Goal: Task Accomplishment & Management: Use online tool/utility

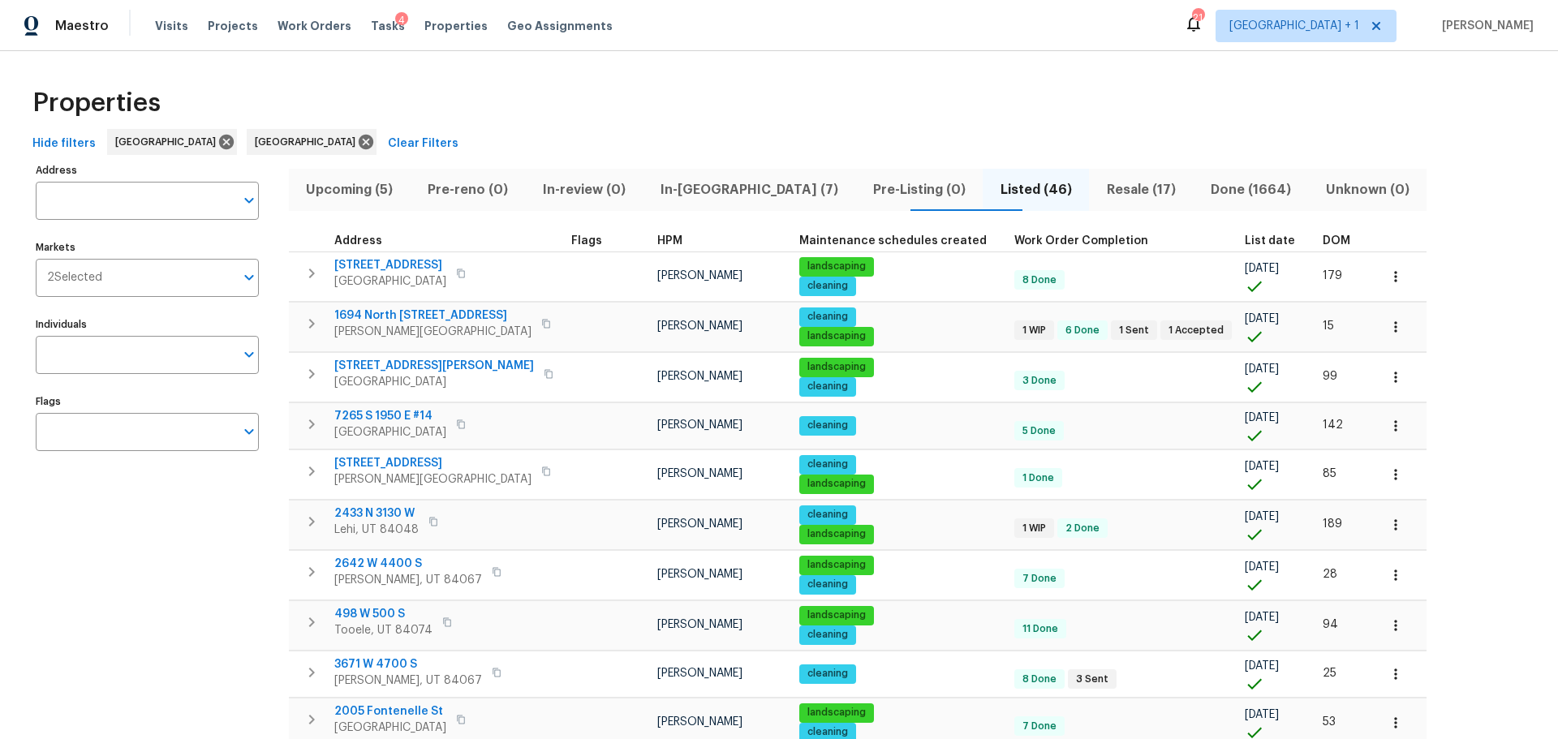
scroll to position [568, 0]
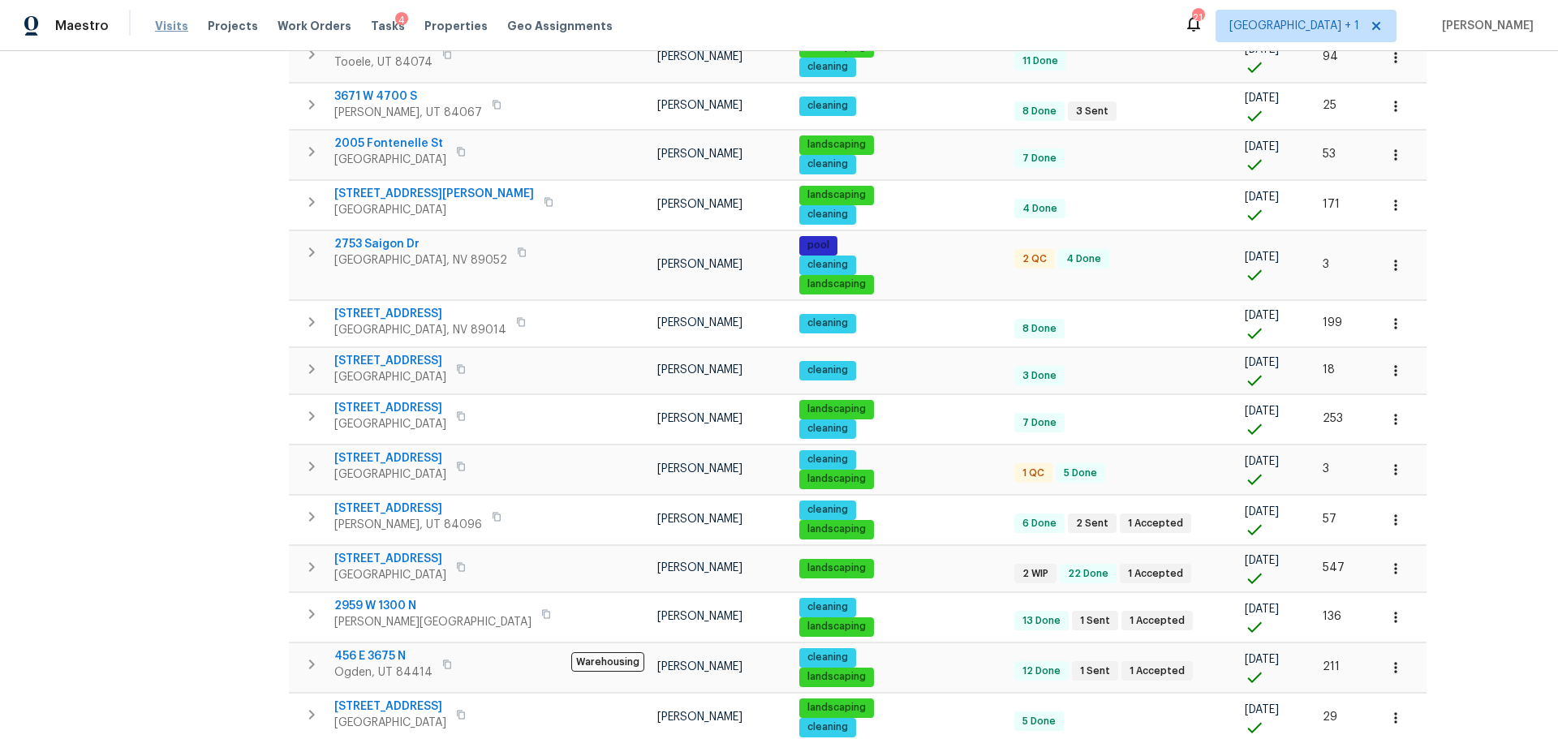
click at [166, 19] on span "Visits" at bounding box center [171, 26] width 33 height 16
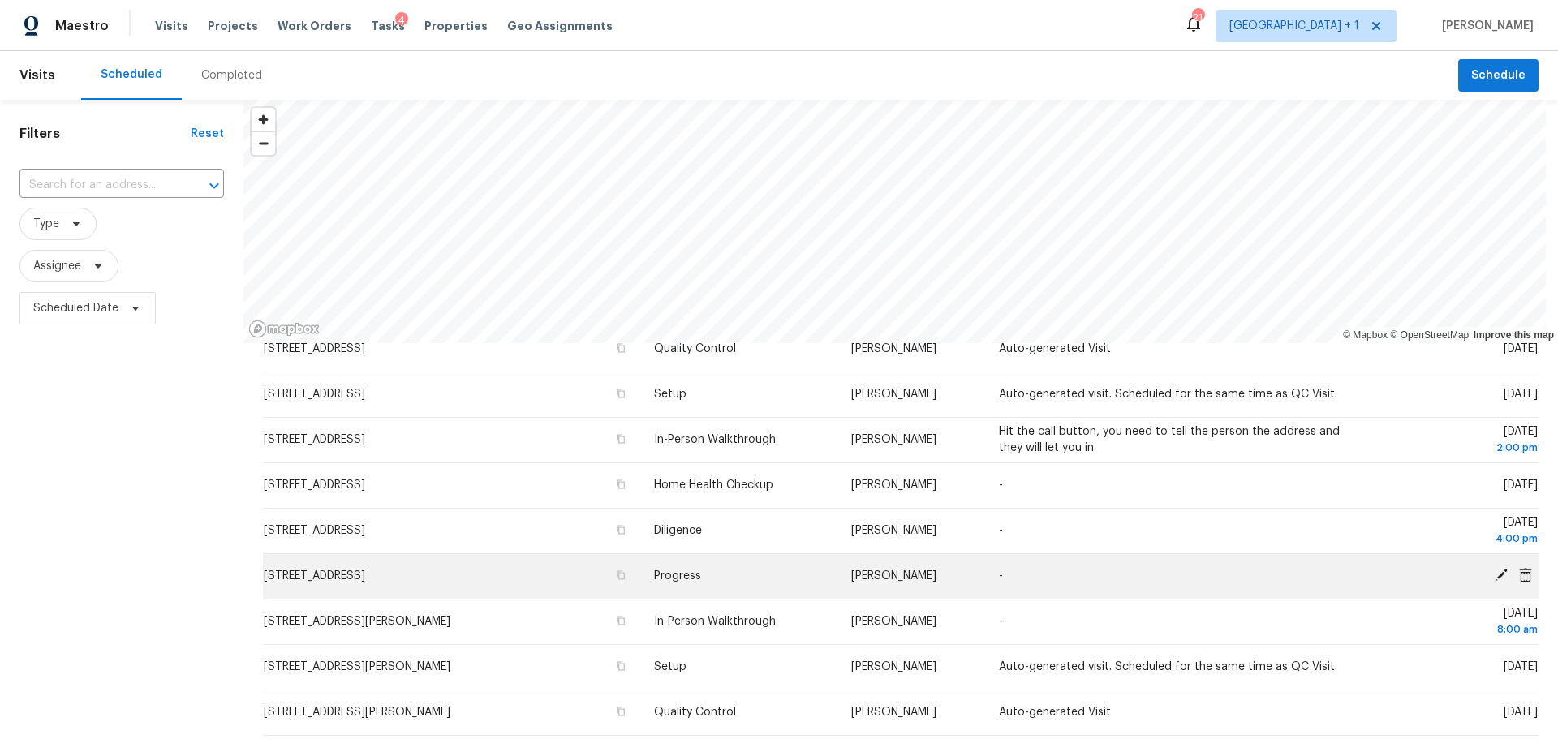
scroll to position [406, 0]
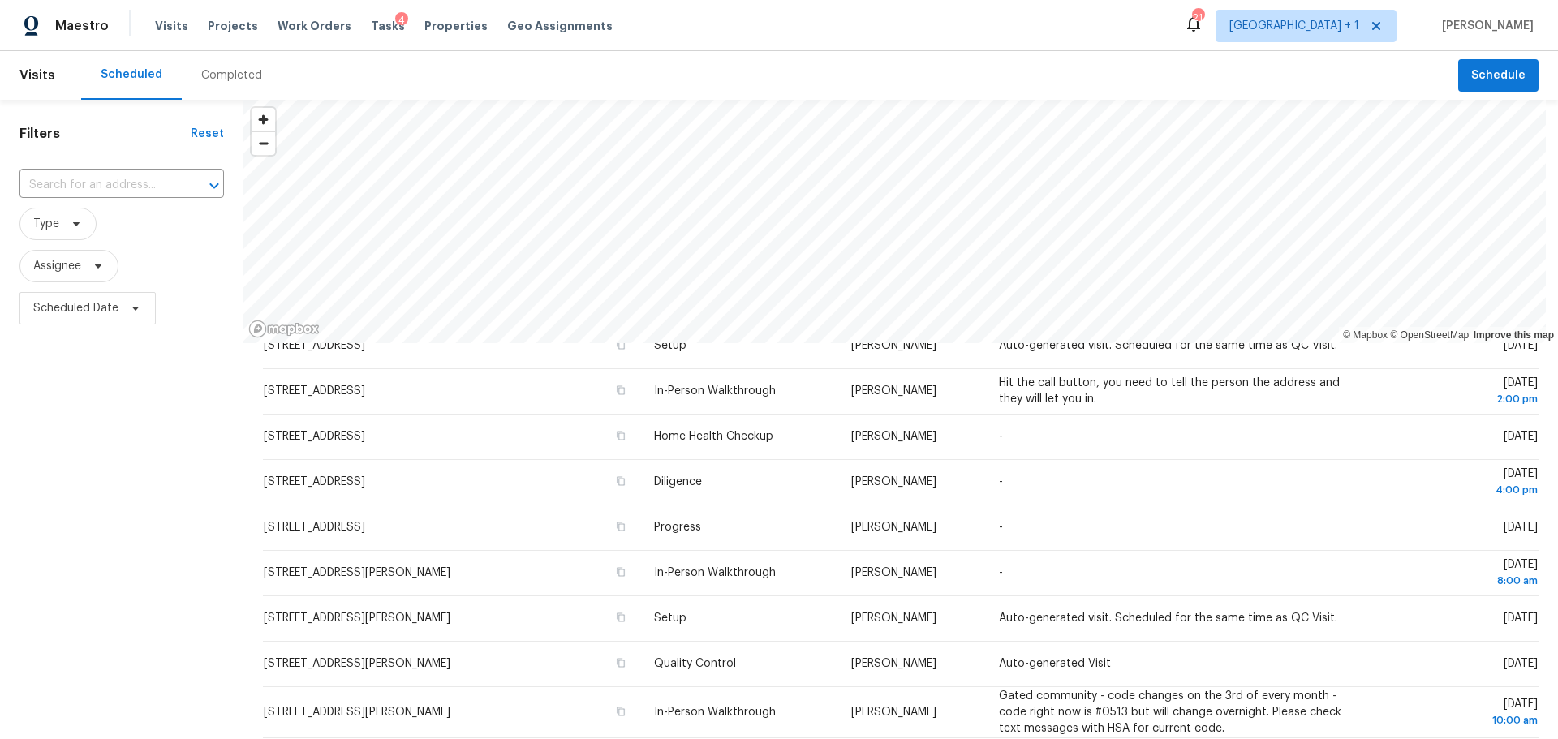
click at [226, 67] on div "Completed" at bounding box center [231, 75] width 61 height 16
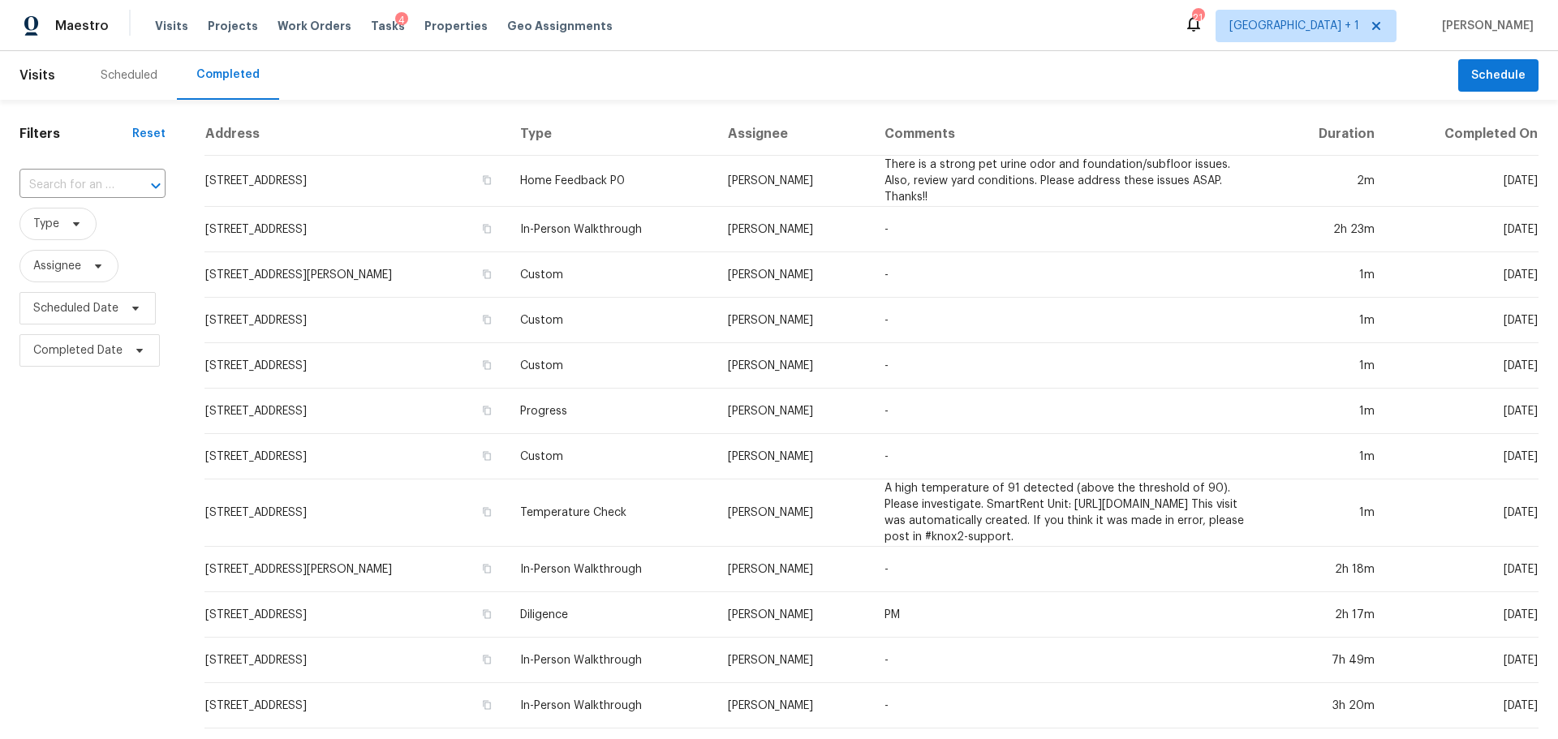
click at [132, 78] on div "Scheduled" at bounding box center [129, 75] width 57 height 16
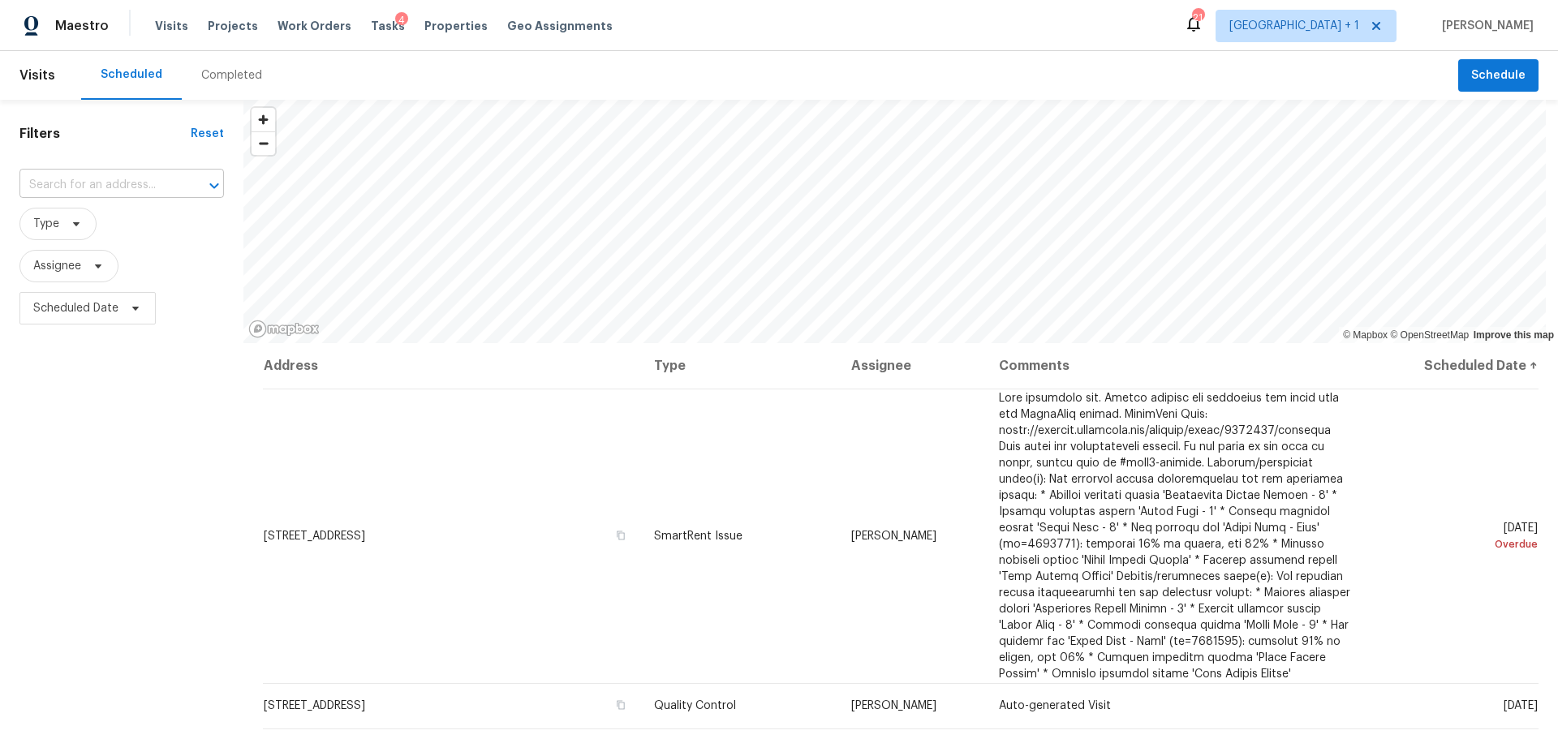
click at [84, 190] on input "text" at bounding box center [98, 185] width 159 height 25
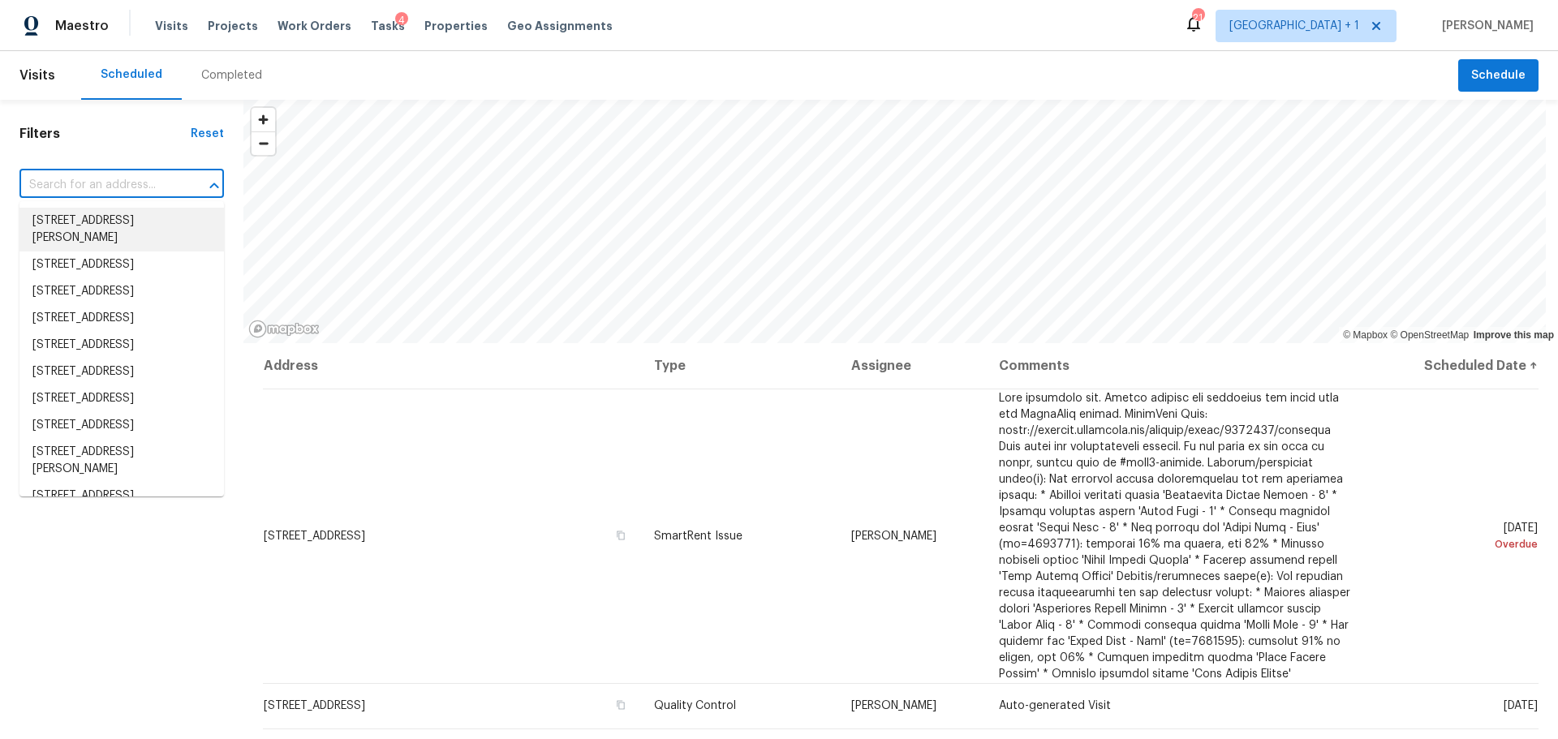
click at [114, 144] on div "Filters Reset ​ Type Assignee Scheduled Date" at bounding box center [121, 517] width 243 height 835
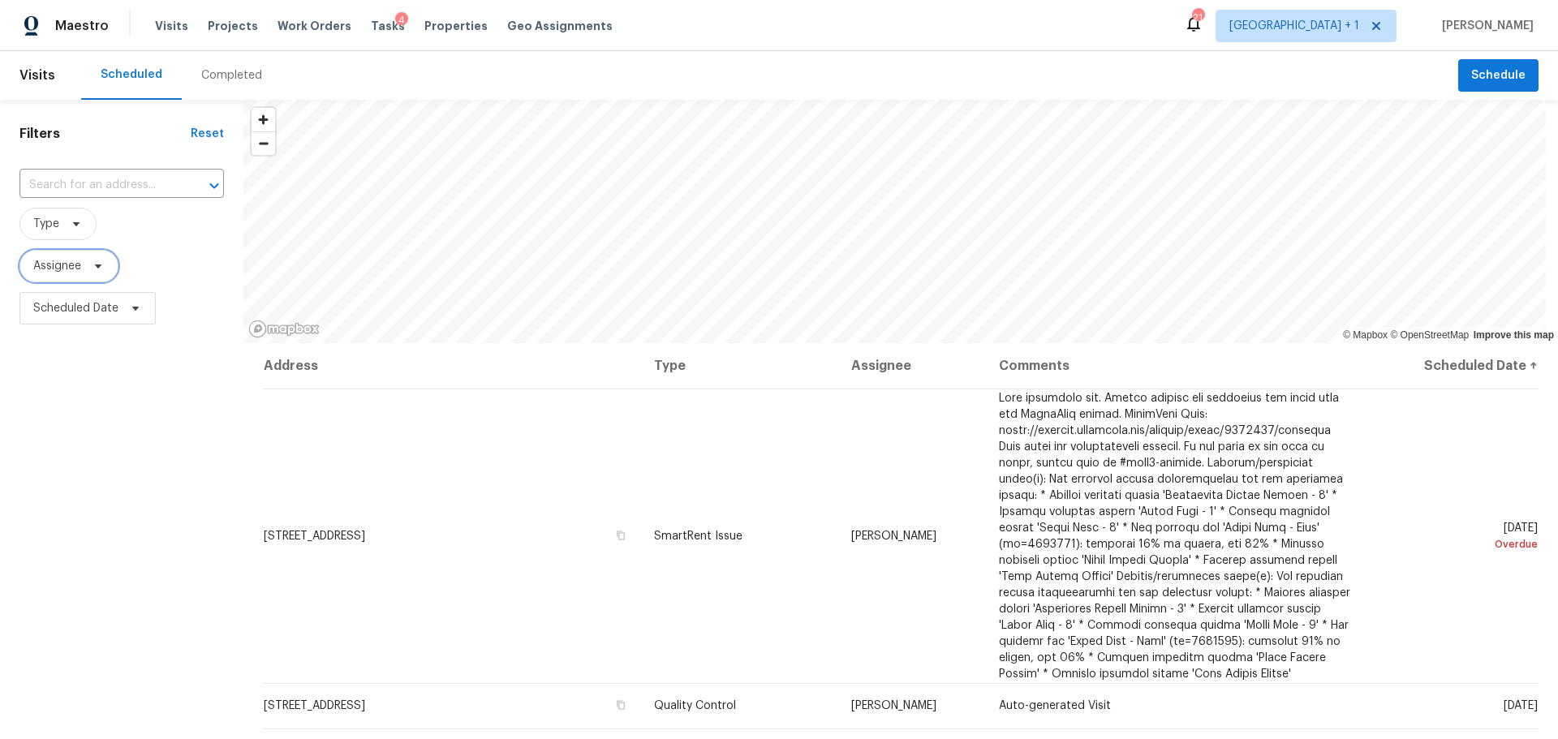
click at [72, 268] on span "Assignee" at bounding box center [57, 266] width 48 height 16
click at [60, 235] on span "Type" at bounding box center [57, 224] width 77 height 32
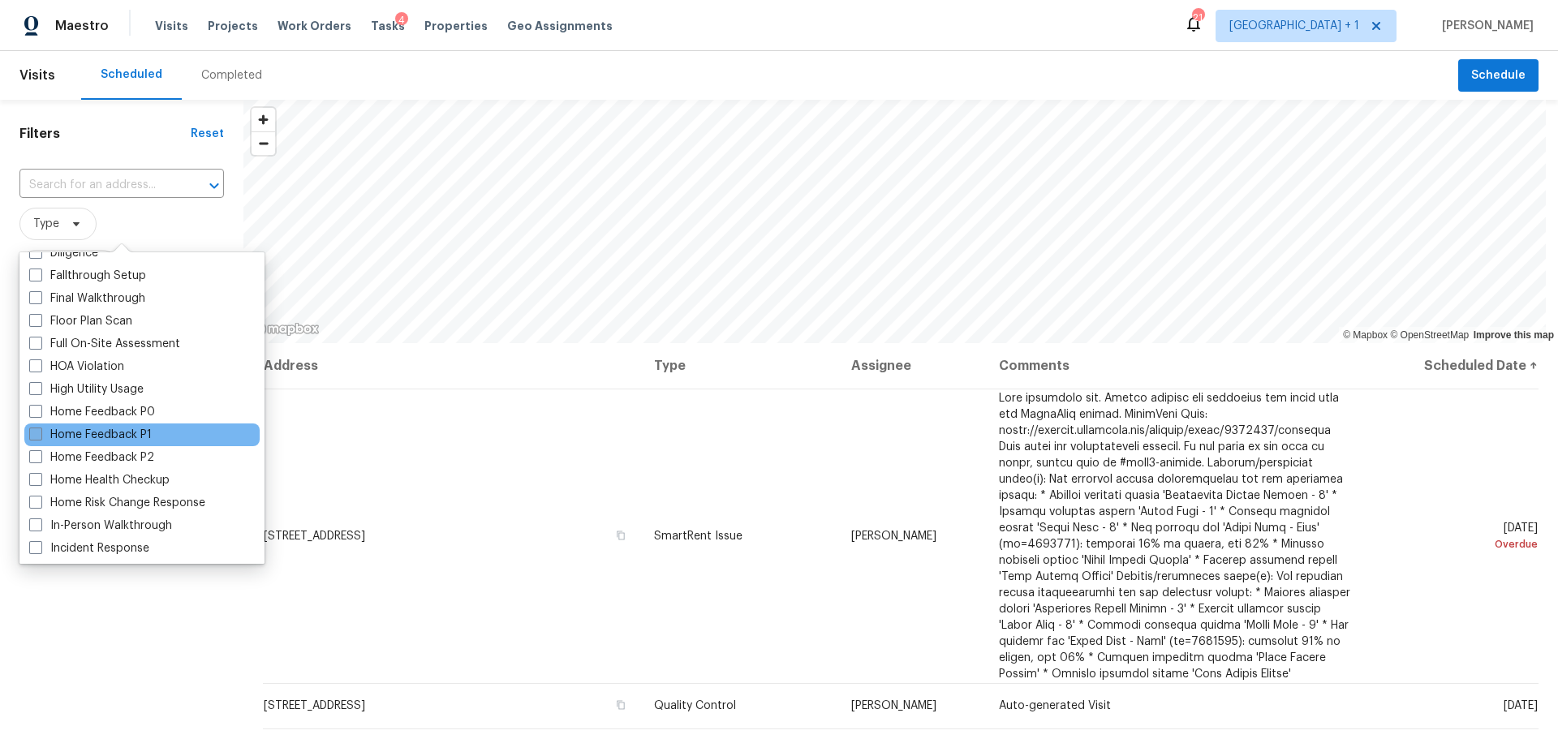
scroll to position [406, 0]
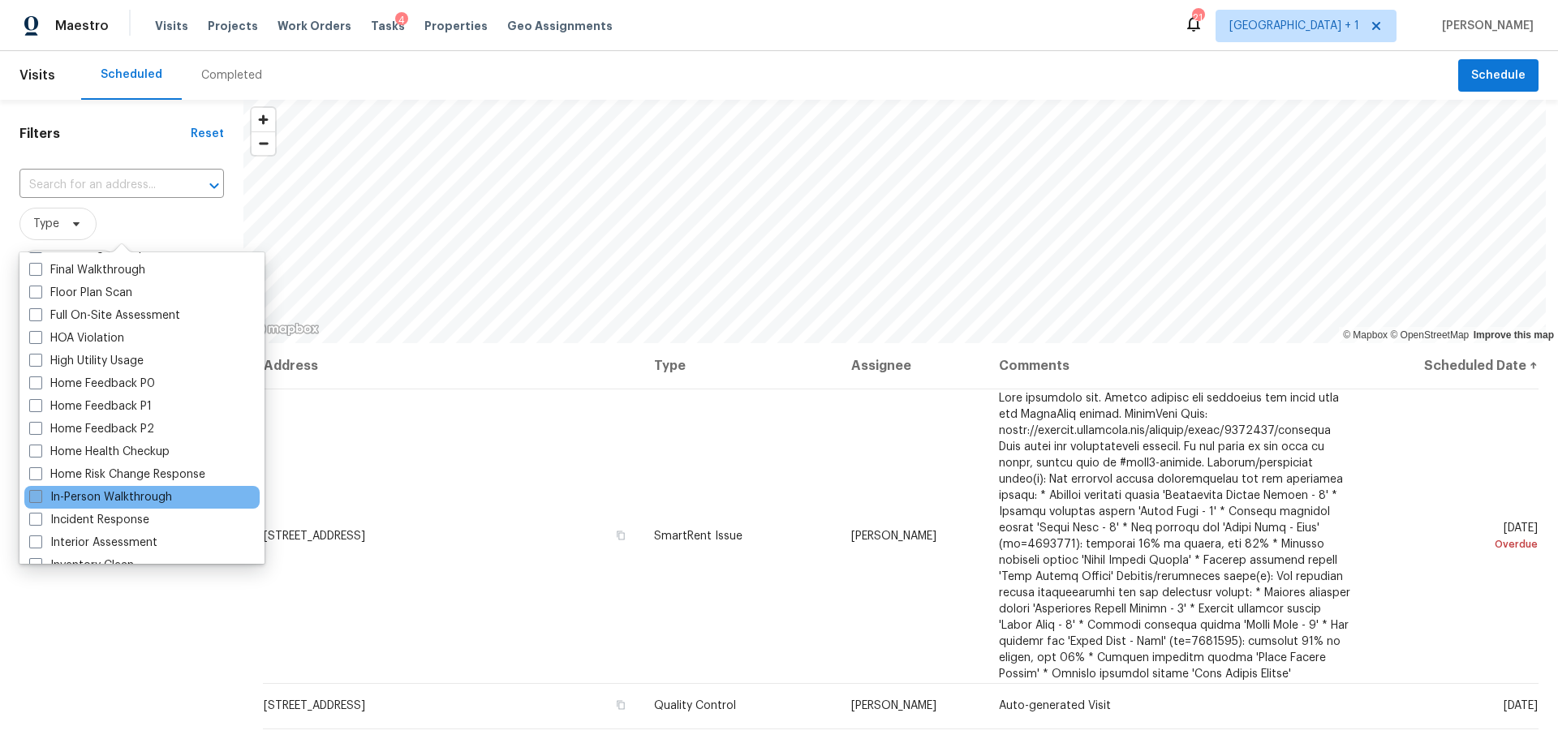
click at [121, 495] on label "In-Person Walkthrough" at bounding box center [100, 497] width 143 height 16
click at [40, 495] on input "In-Person Walkthrough" at bounding box center [34, 494] width 11 height 11
checkbox input "true"
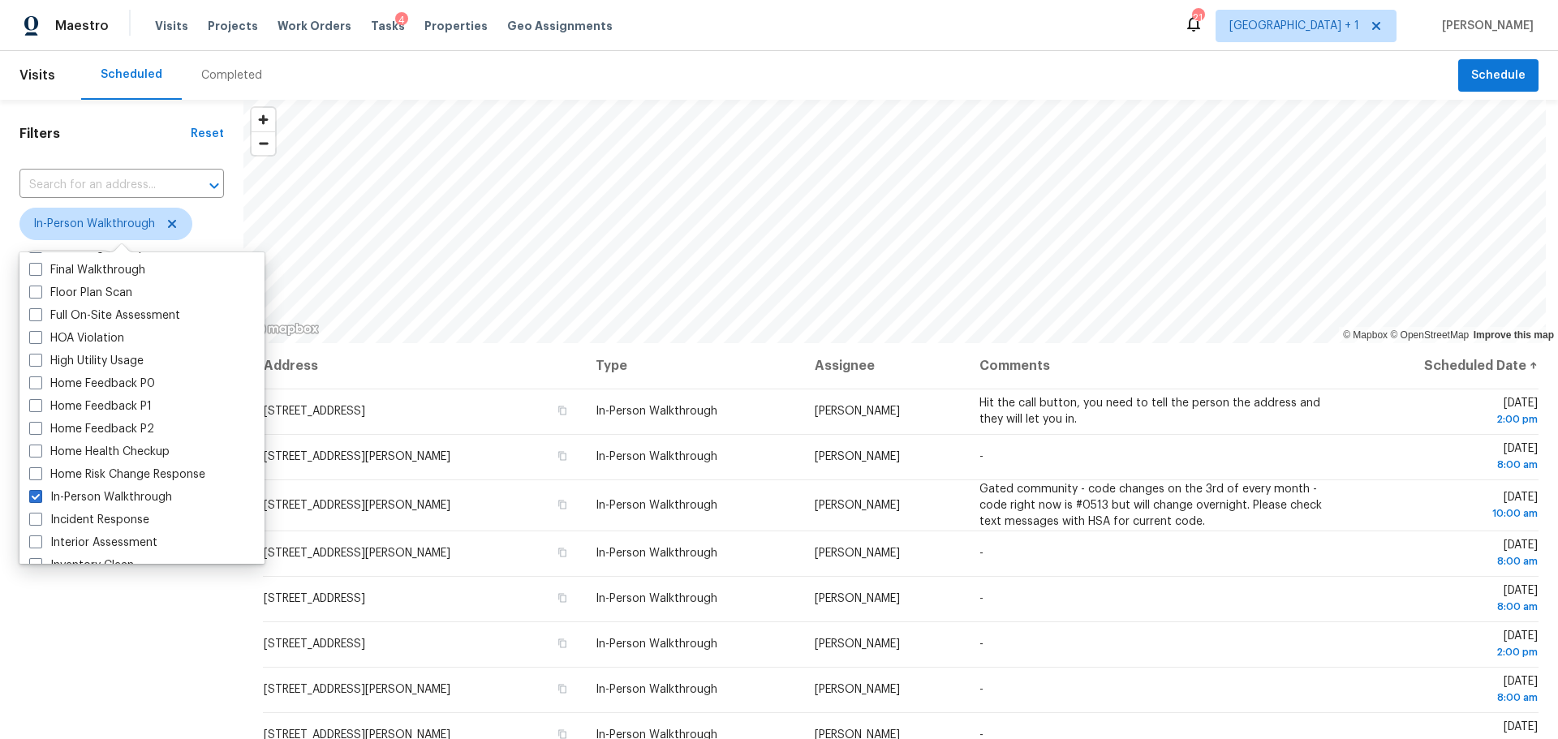
click at [84, 642] on div "Filters Reset ​ In-Person Walkthrough Assignee Scheduled Date" at bounding box center [121, 517] width 243 height 835
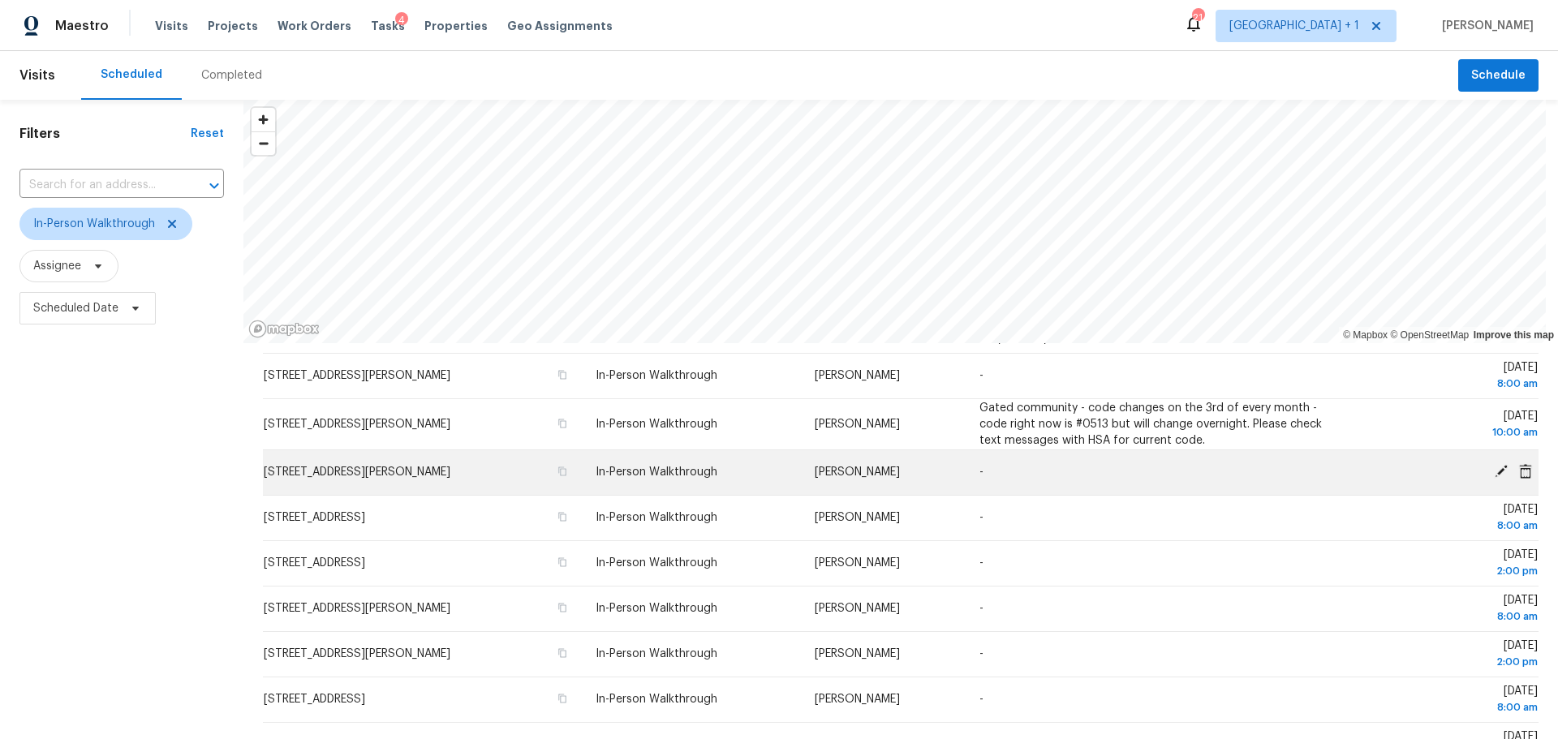
scroll to position [110, 0]
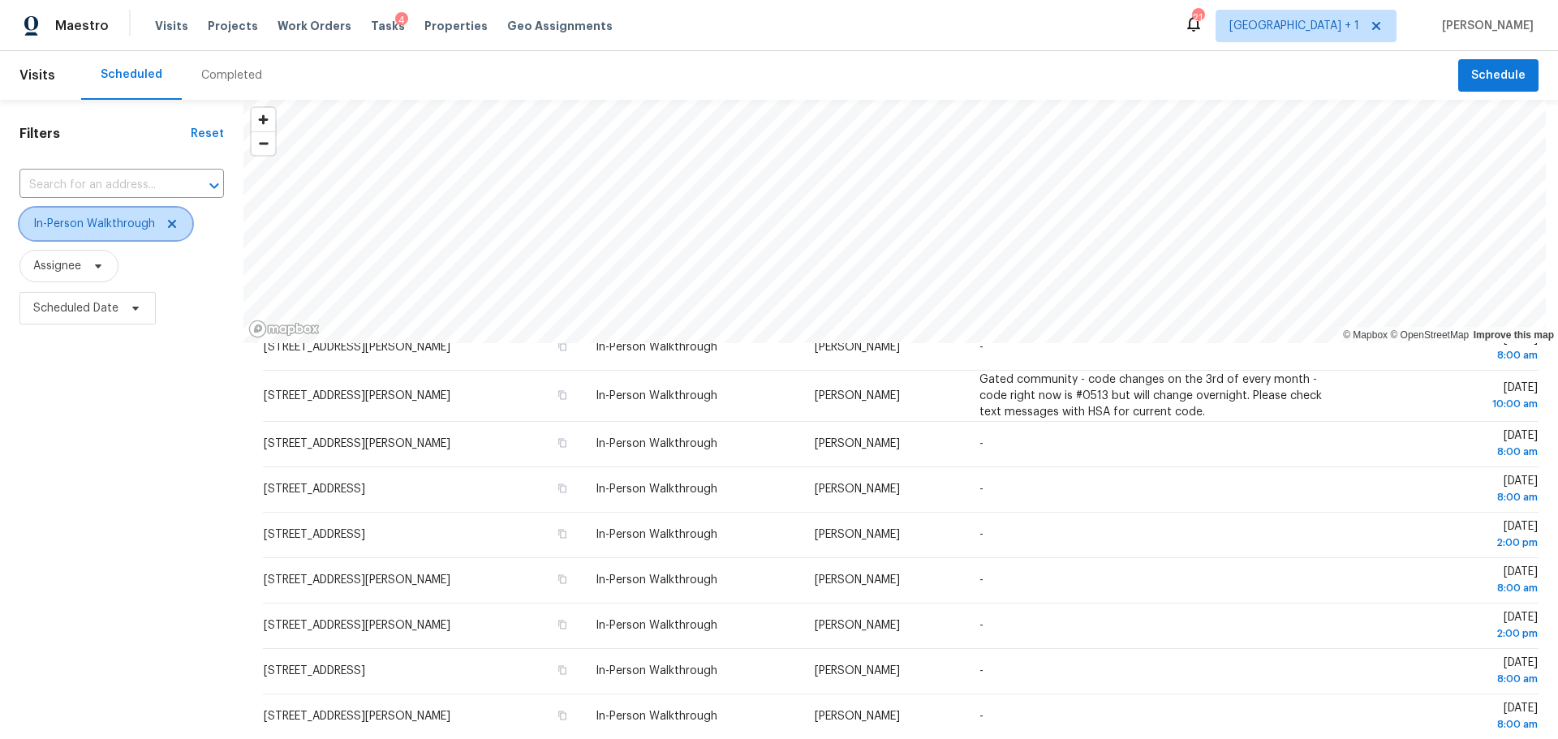
click at [122, 225] on span "In-Person Walkthrough" at bounding box center [94, 224] width 122 height 16
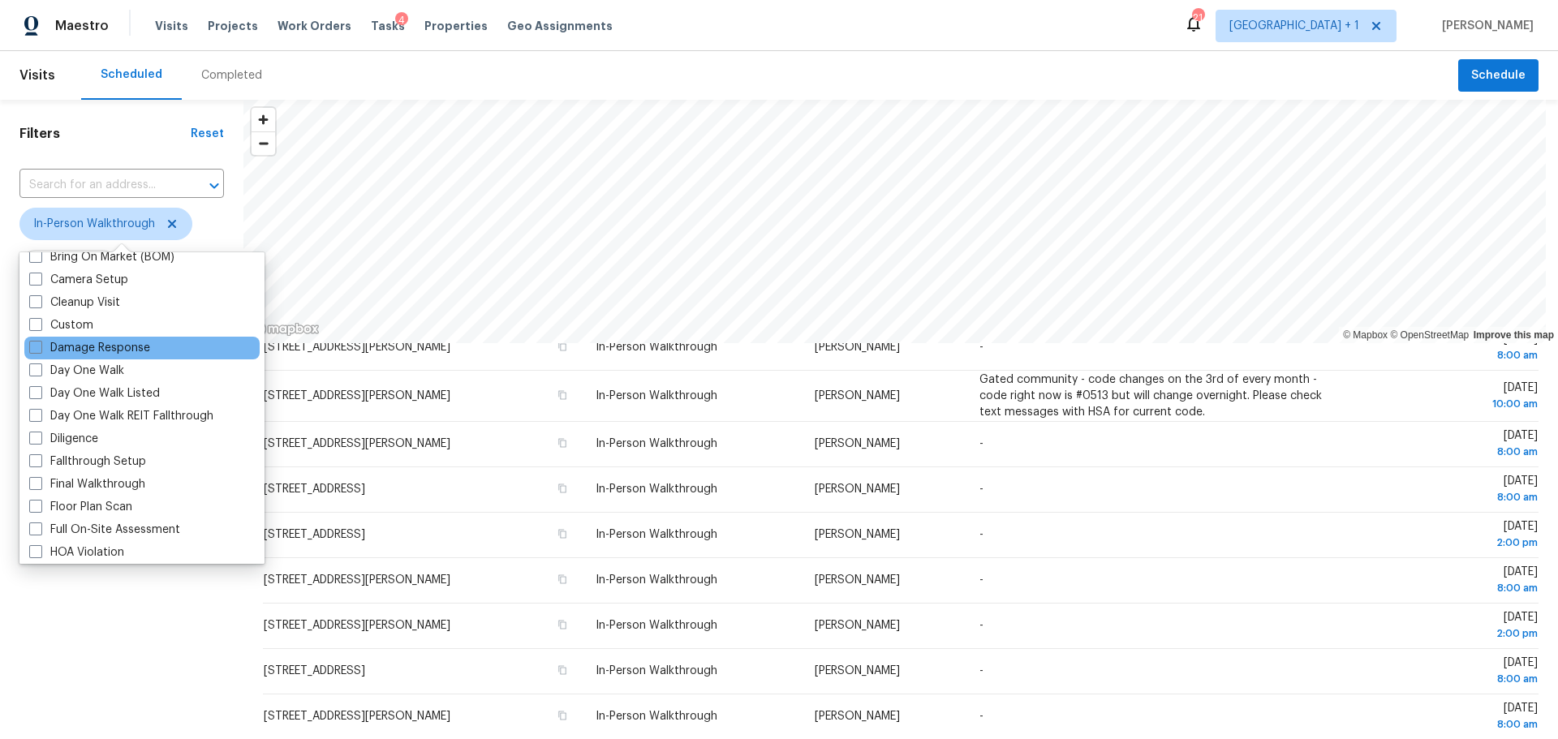
scroll to position [243, 0]
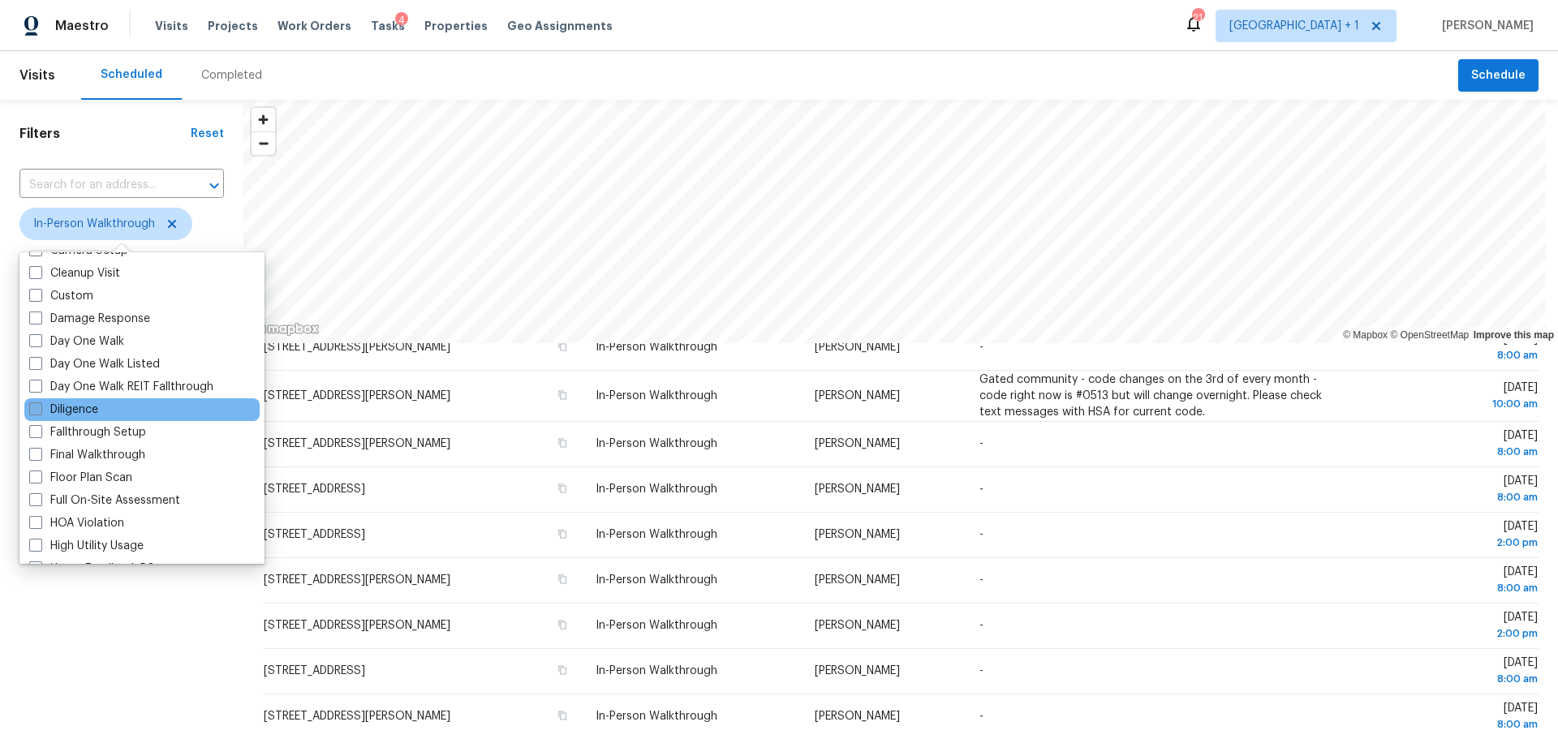
click at [75, 406] on label "Diligence" at bounding box center [63, 410] width 69 height 16
click at [40, 406] on input "Diligence" at bounding box center [34, 407] width 11 height 11
checkbox input "true"
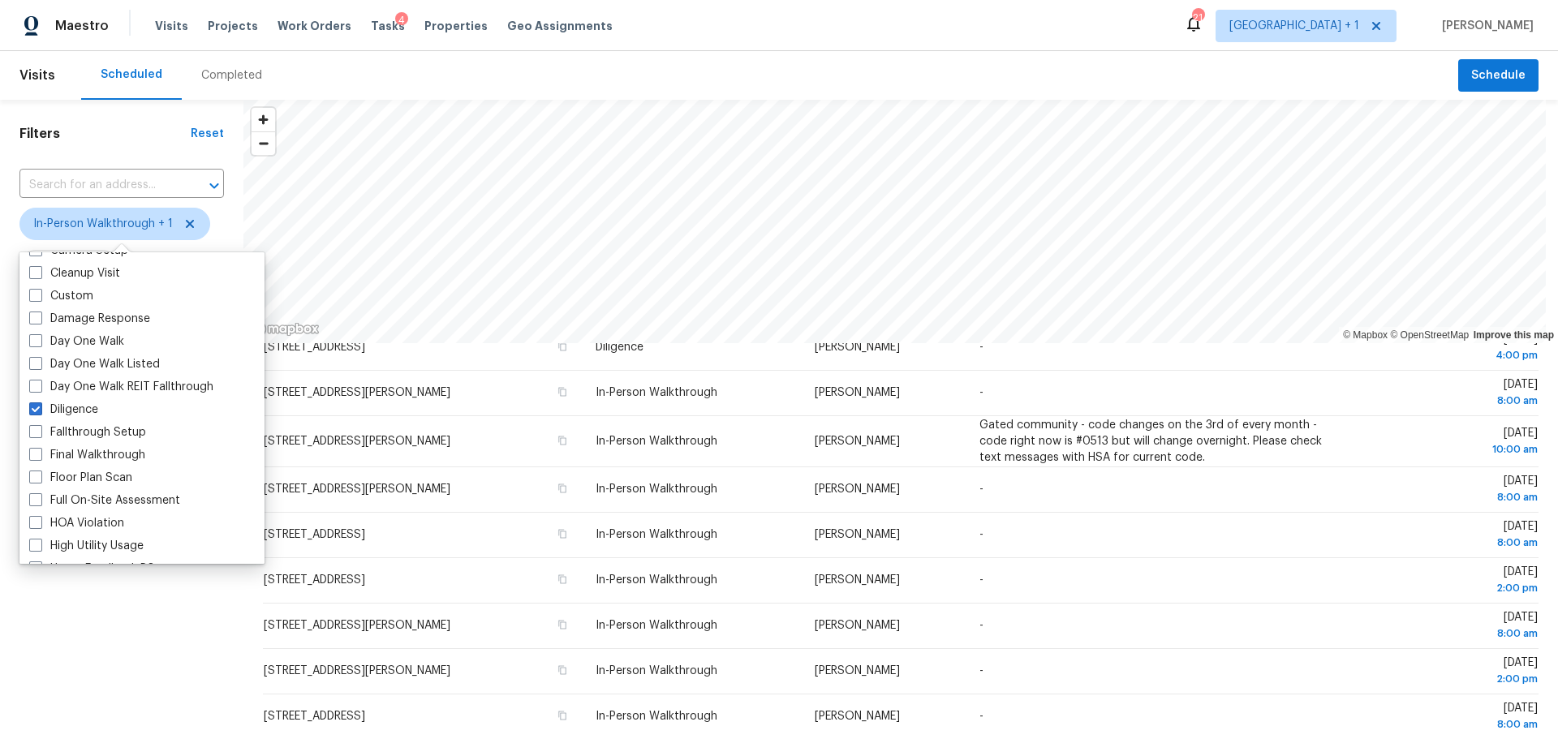
drag, startPoint x: 90, startPoint y: 612, endPoint x: 112, endPoint y: 615, distance: 22.2
click at [93, 615] on div "Filters Reset ​ In-Person Walkthrough + 1 Assignee Scheduled Date" at bounding box center [121, 517] width 243 height 835
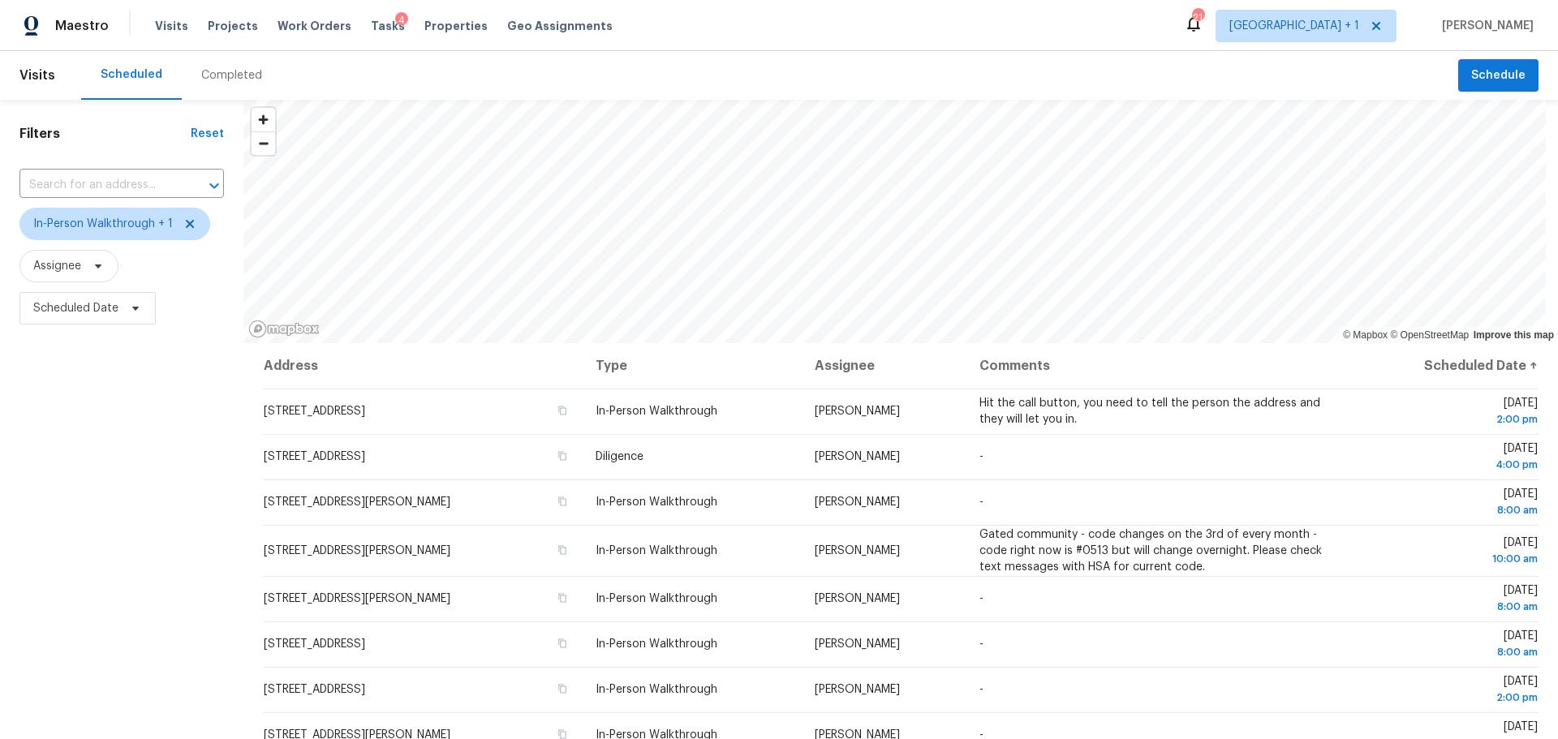
click at [218, 79] on div "Completed" at bounding box center [231, 75] width 61 height 16
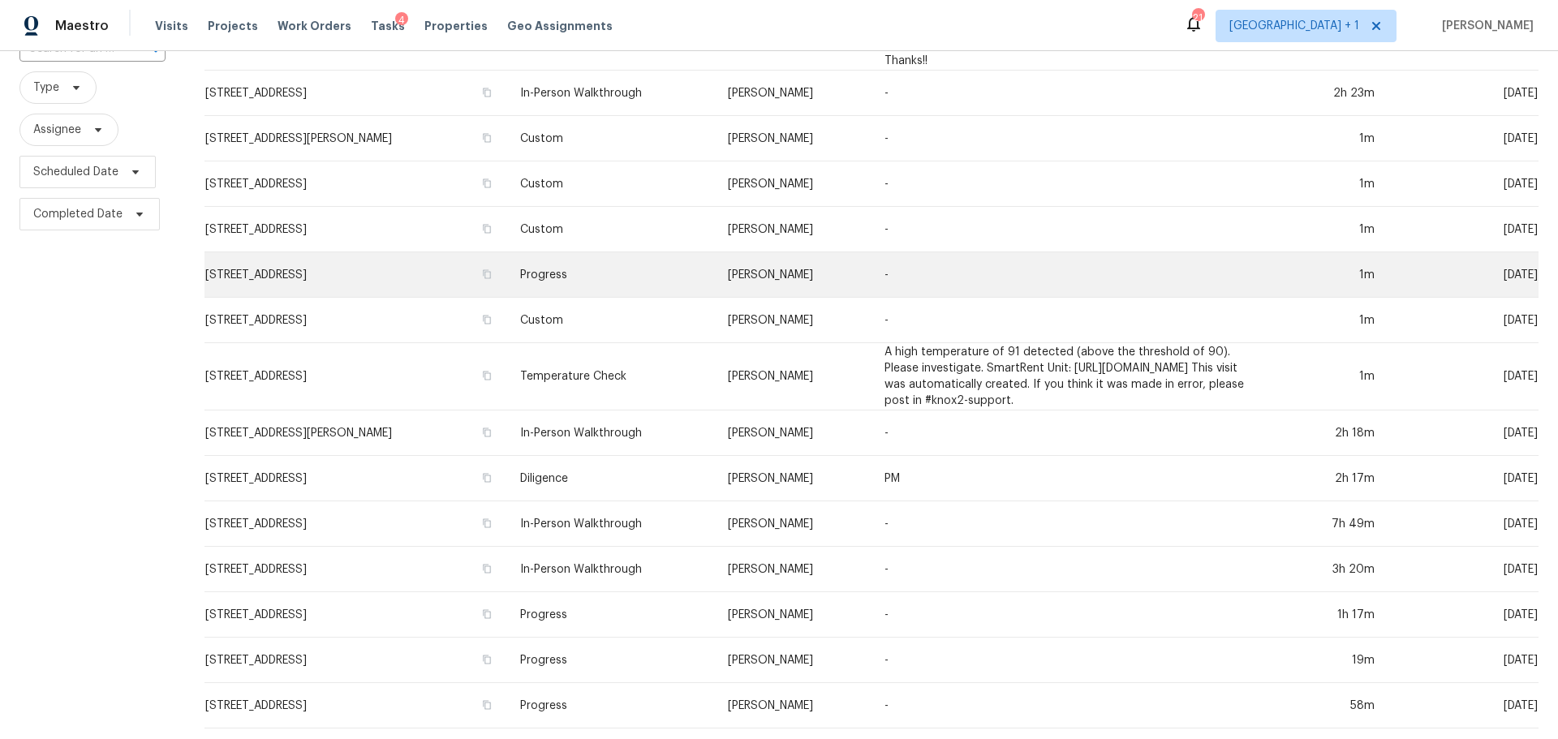
scroll to position [162, 0]
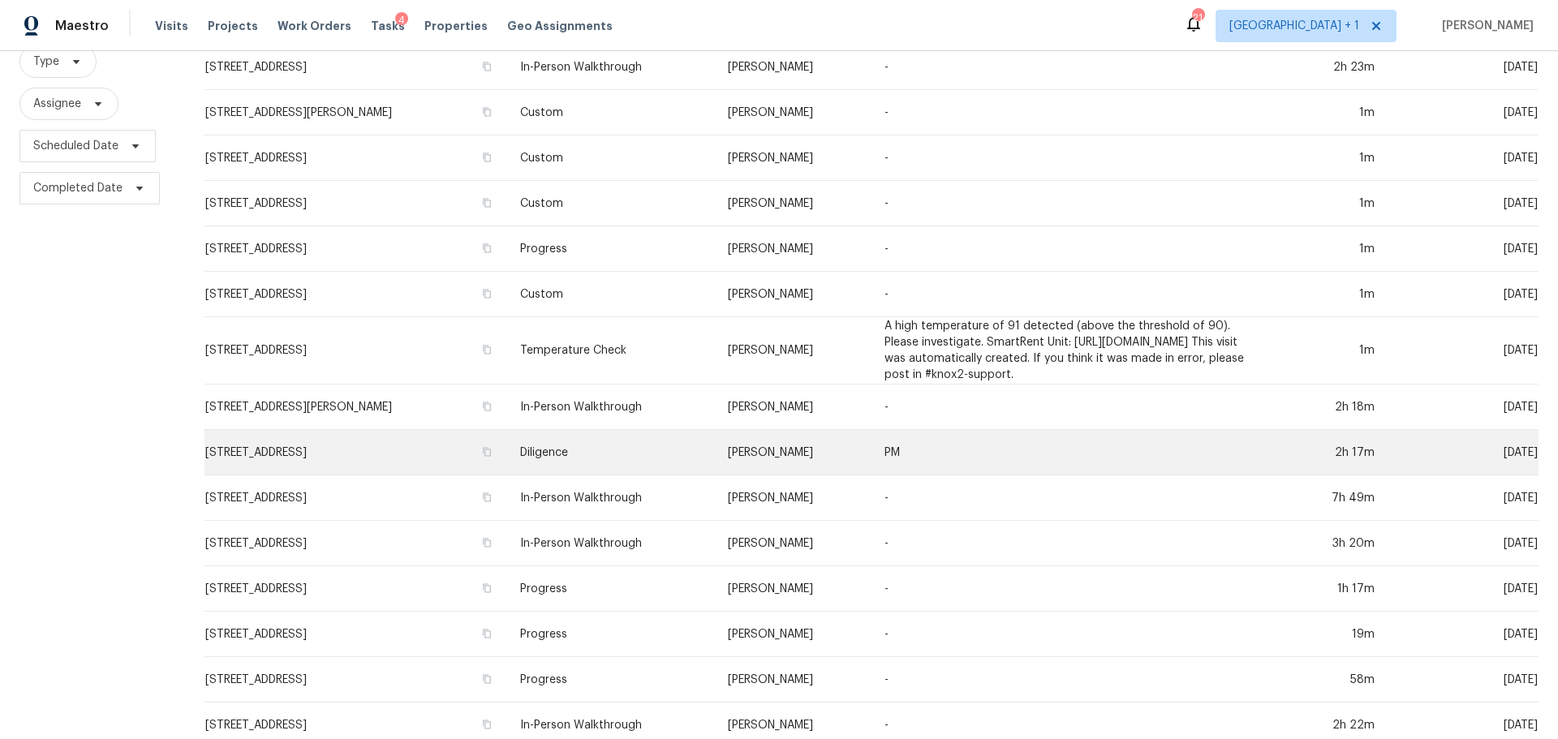
click at [1165, 474] on td "PM" at bounding box center [1072, 452] width 400 height 45
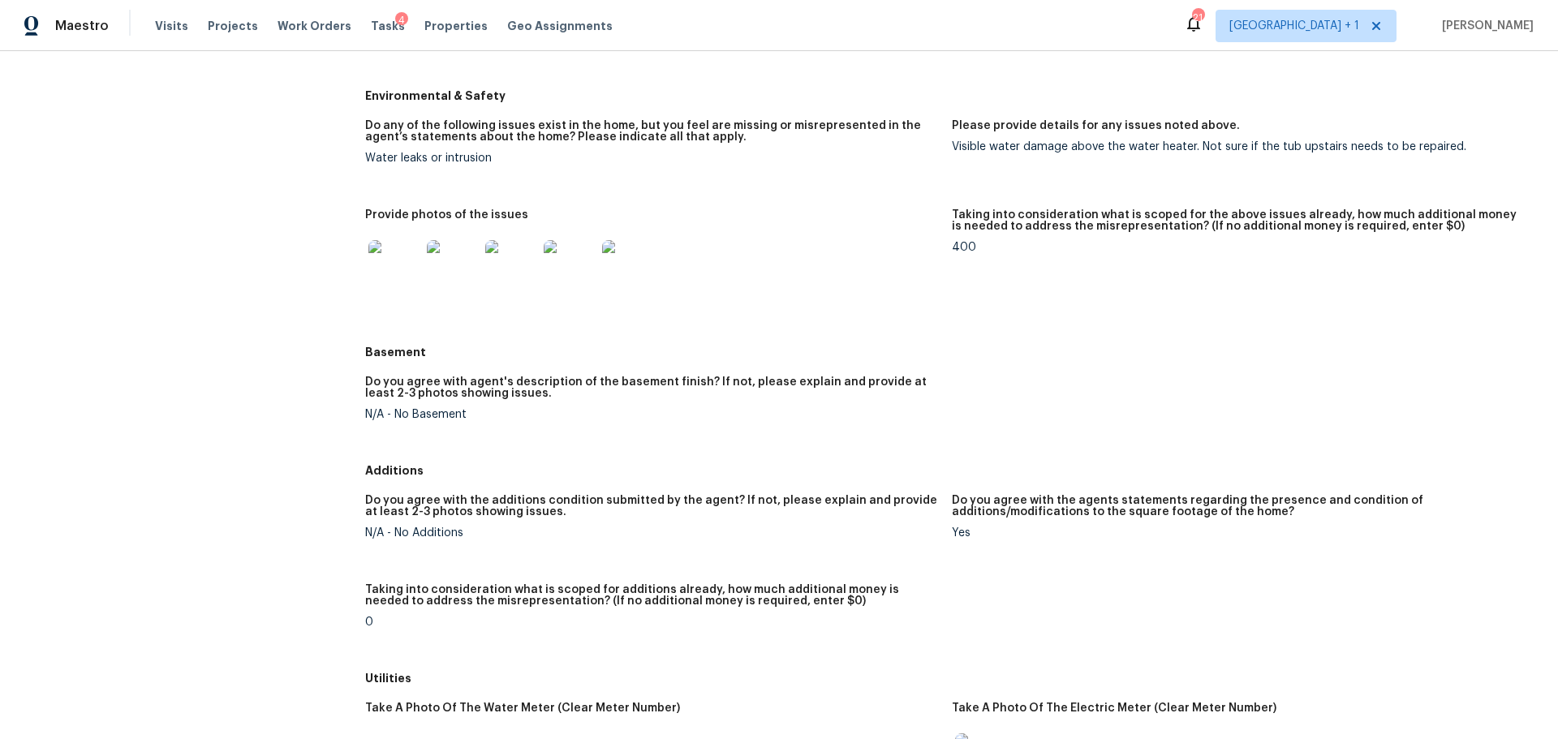
scroll to position [1461, 0]
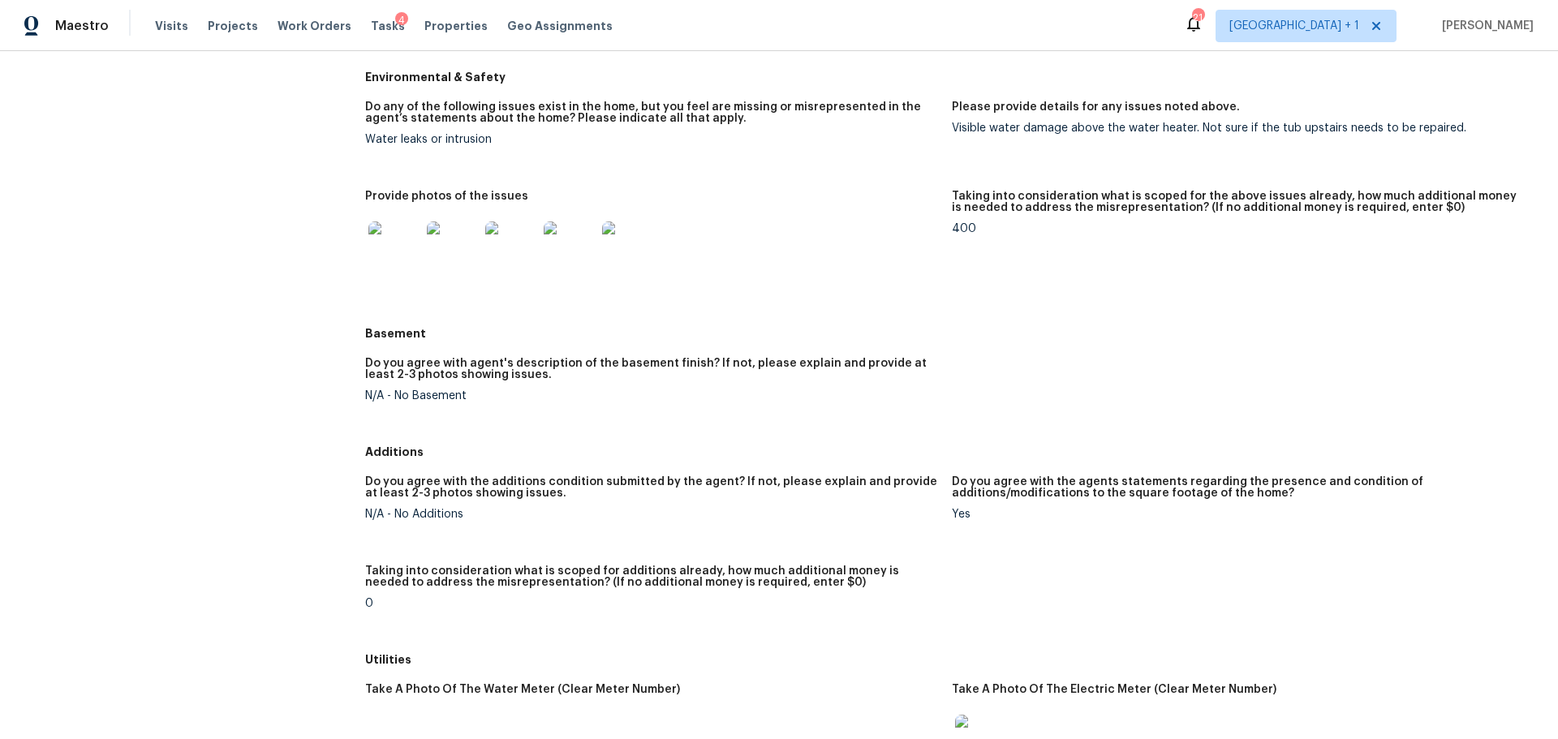
click at [395, 253] on img at bounding box center [394, 248] width 52 height 52
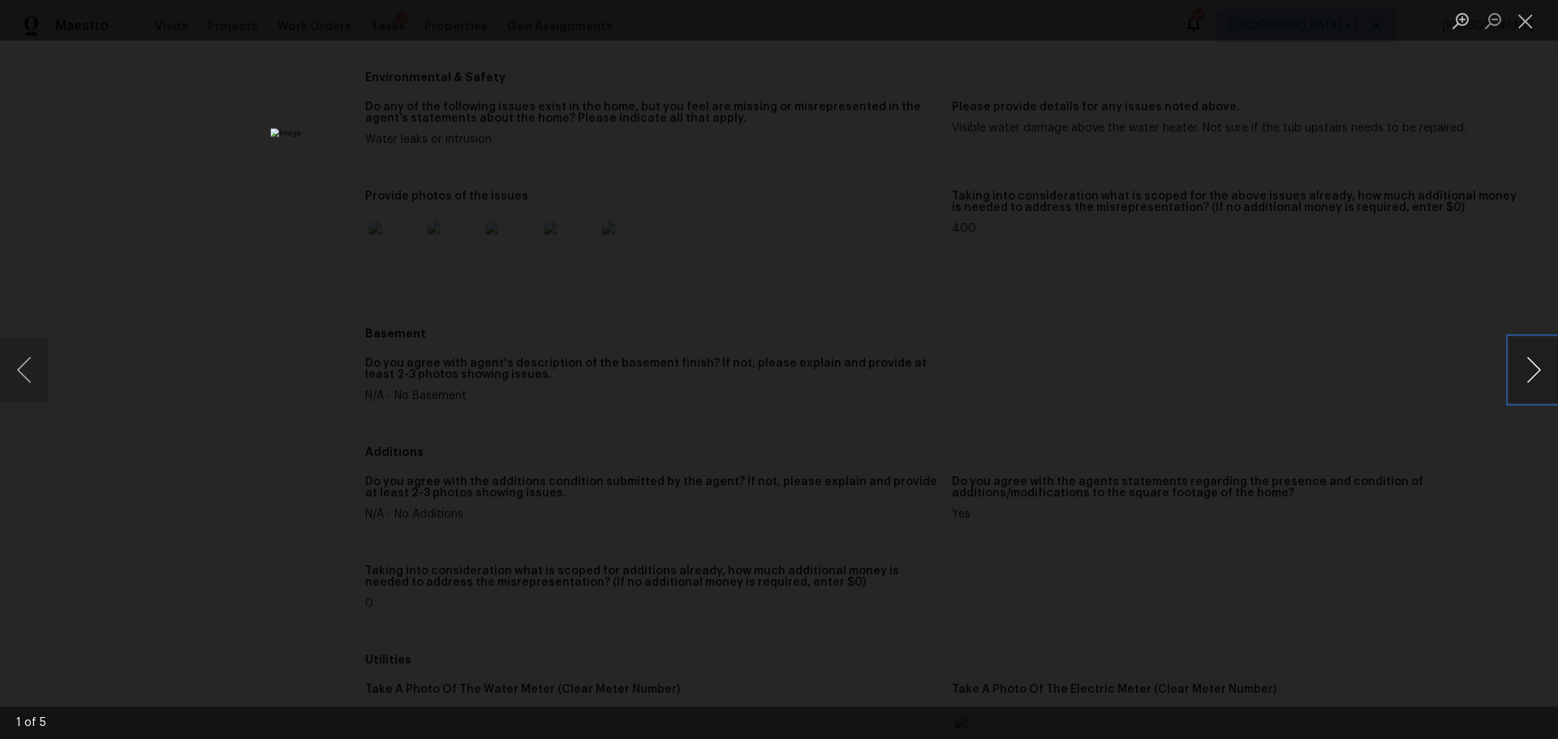
click at [1526, 373] on button "Next image" at bounding box center [1534, 370] width 49 height 65
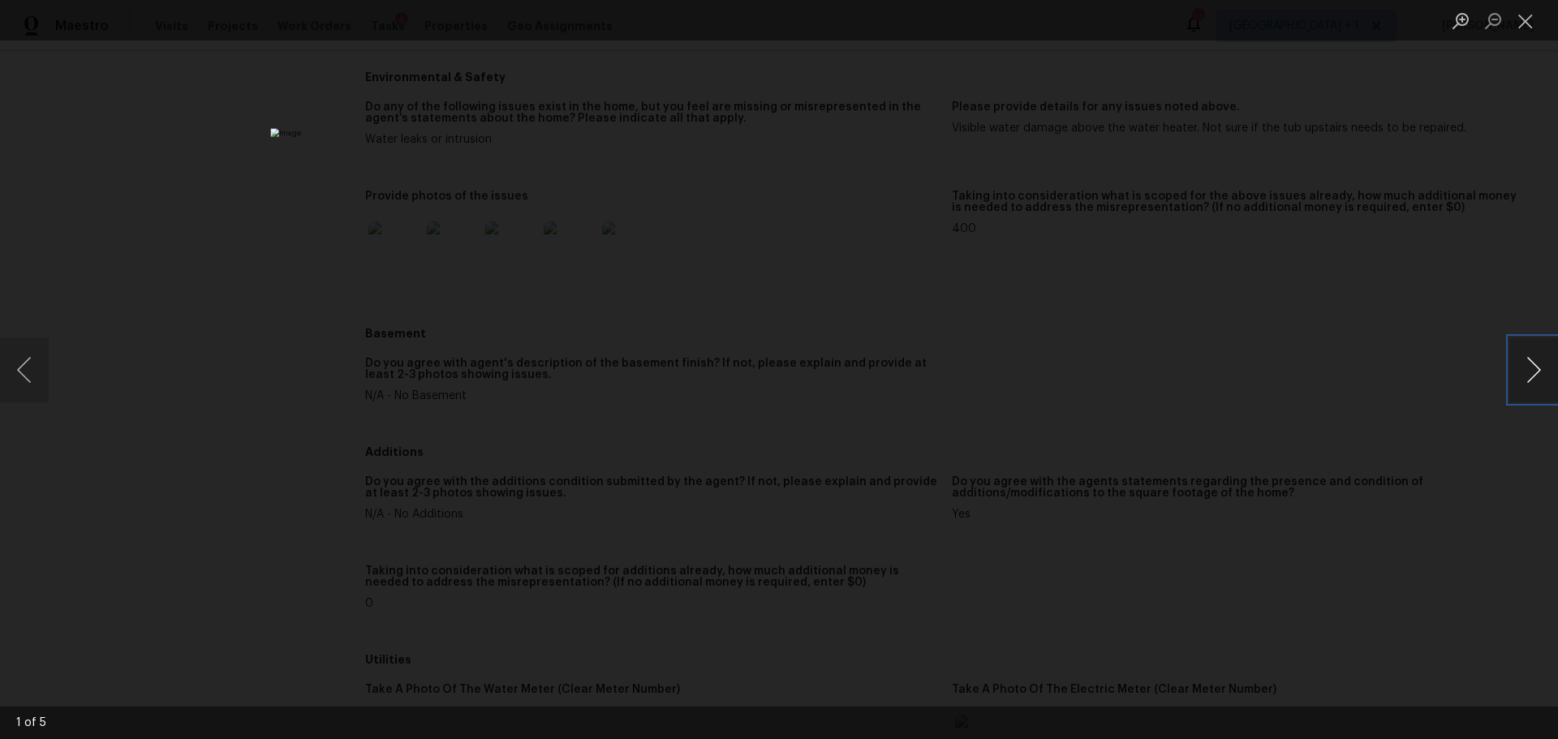
click at [1526, 373] on button "Next image" at bounding box center [1534, 370] width 49 height 65
click at [1487, 527] on div "Lightbox" at bounding box center [779, 369] width 1558 height 739
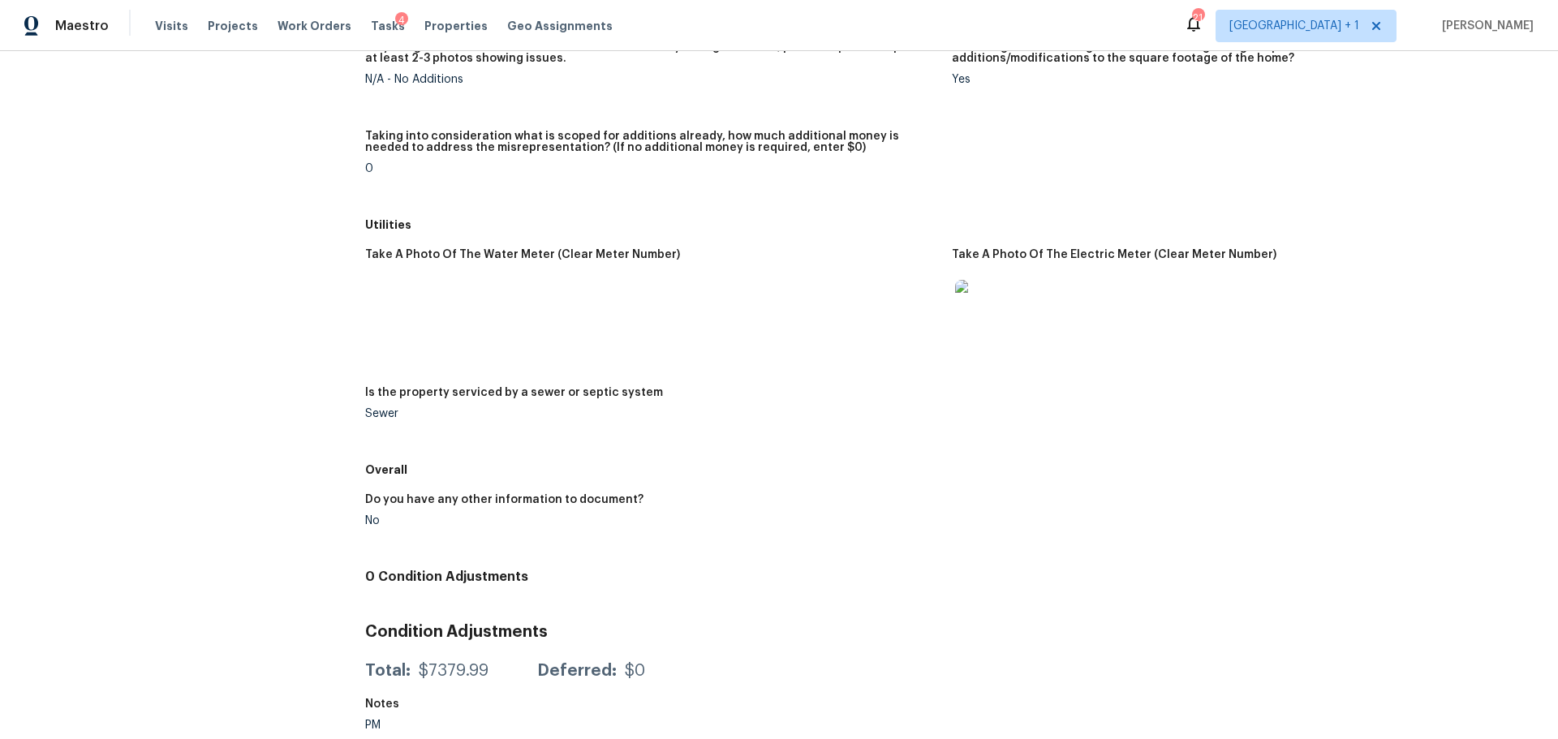
scroll to position [1910, 0]
click at [155, 22] on span "Visits" at bounding box center [171, 26] width 33 height 16
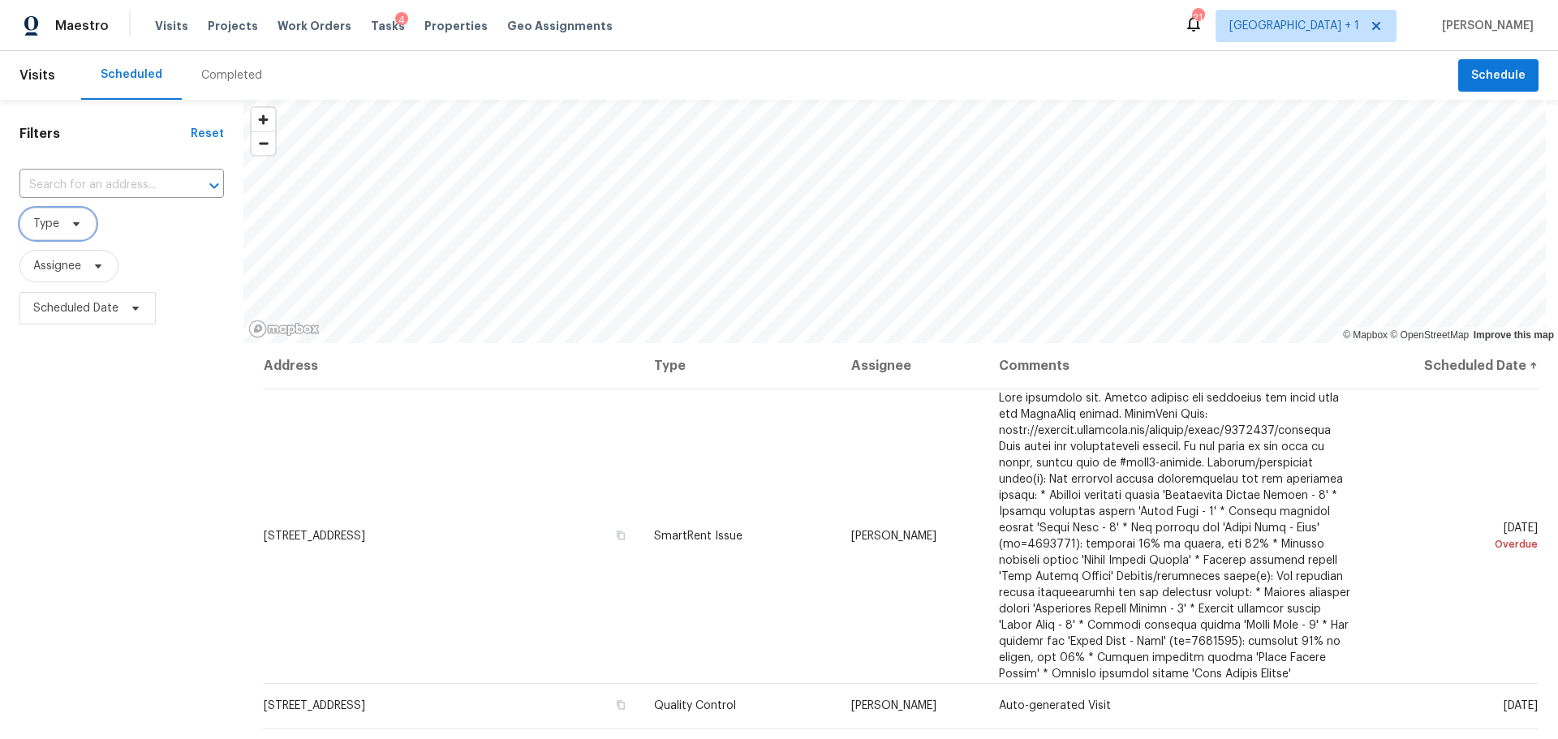
click at [68, 221] on span at bounding box center [74, 224] width 18 height 13
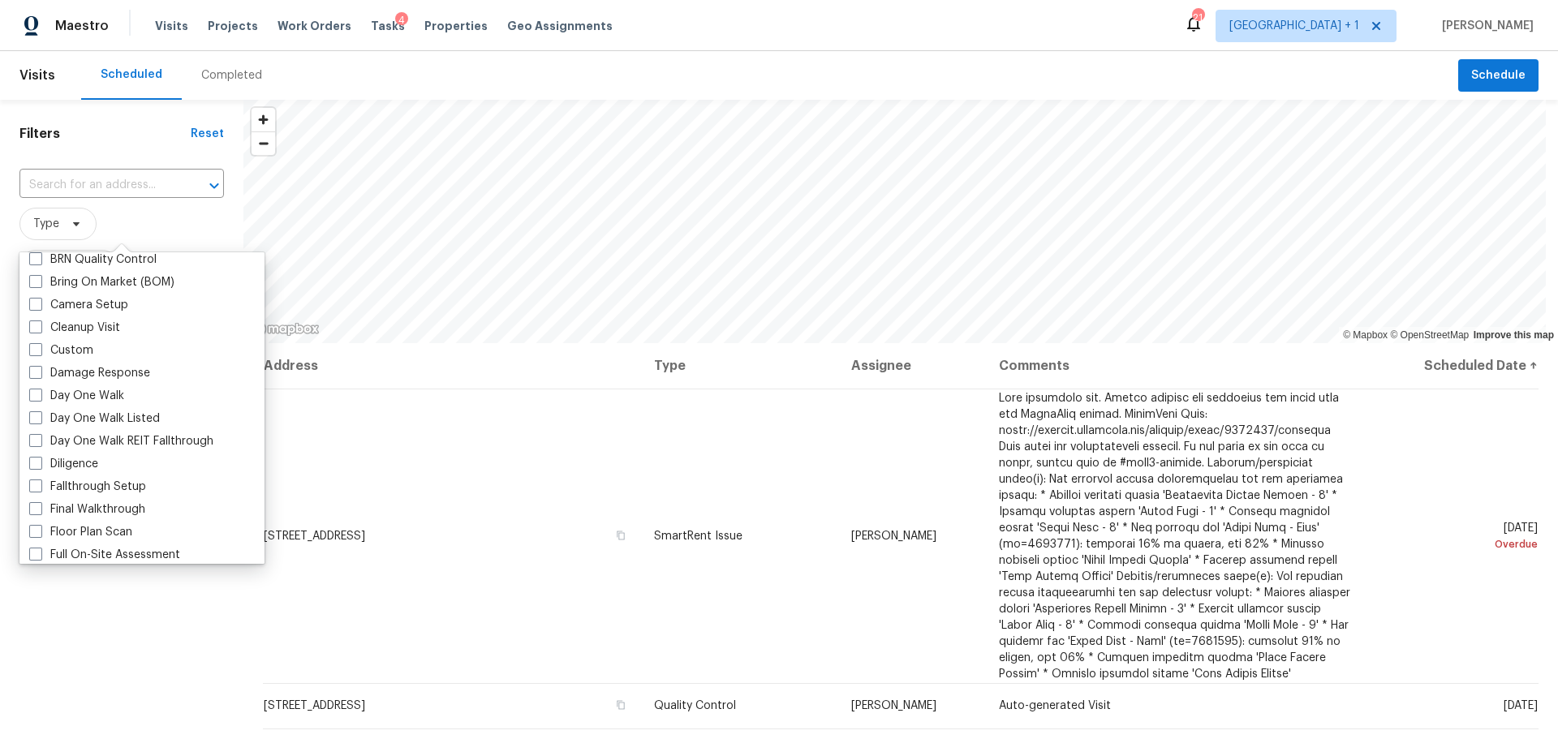
scroll to position [243, 0]
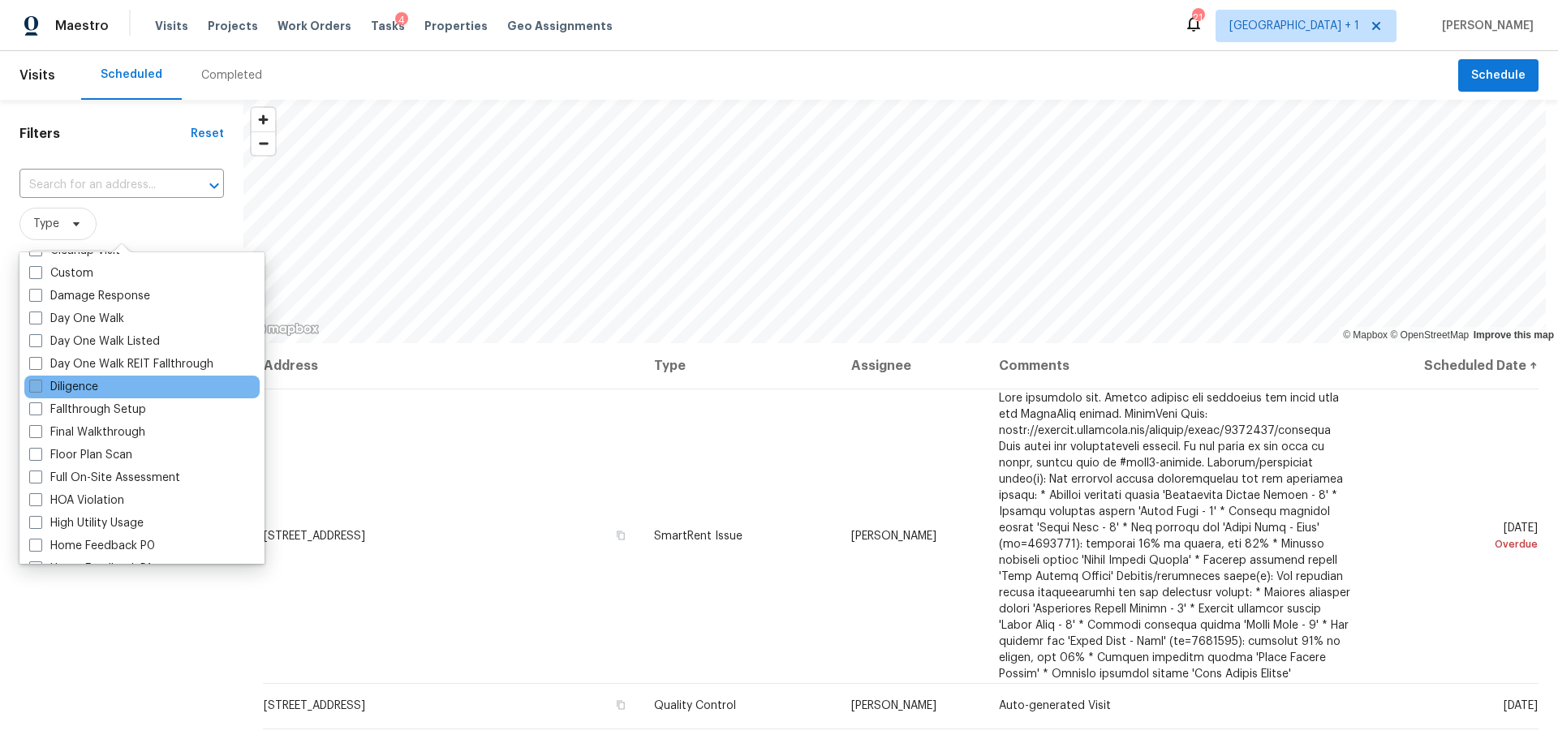
click at [93, 384] on label "Diligence" at bounding box center [63, 387] width 69 height 16
click at [40, 384] on input "Diligence" at bounding box center [34, 384] width 11 height 11
checkbox input "true"
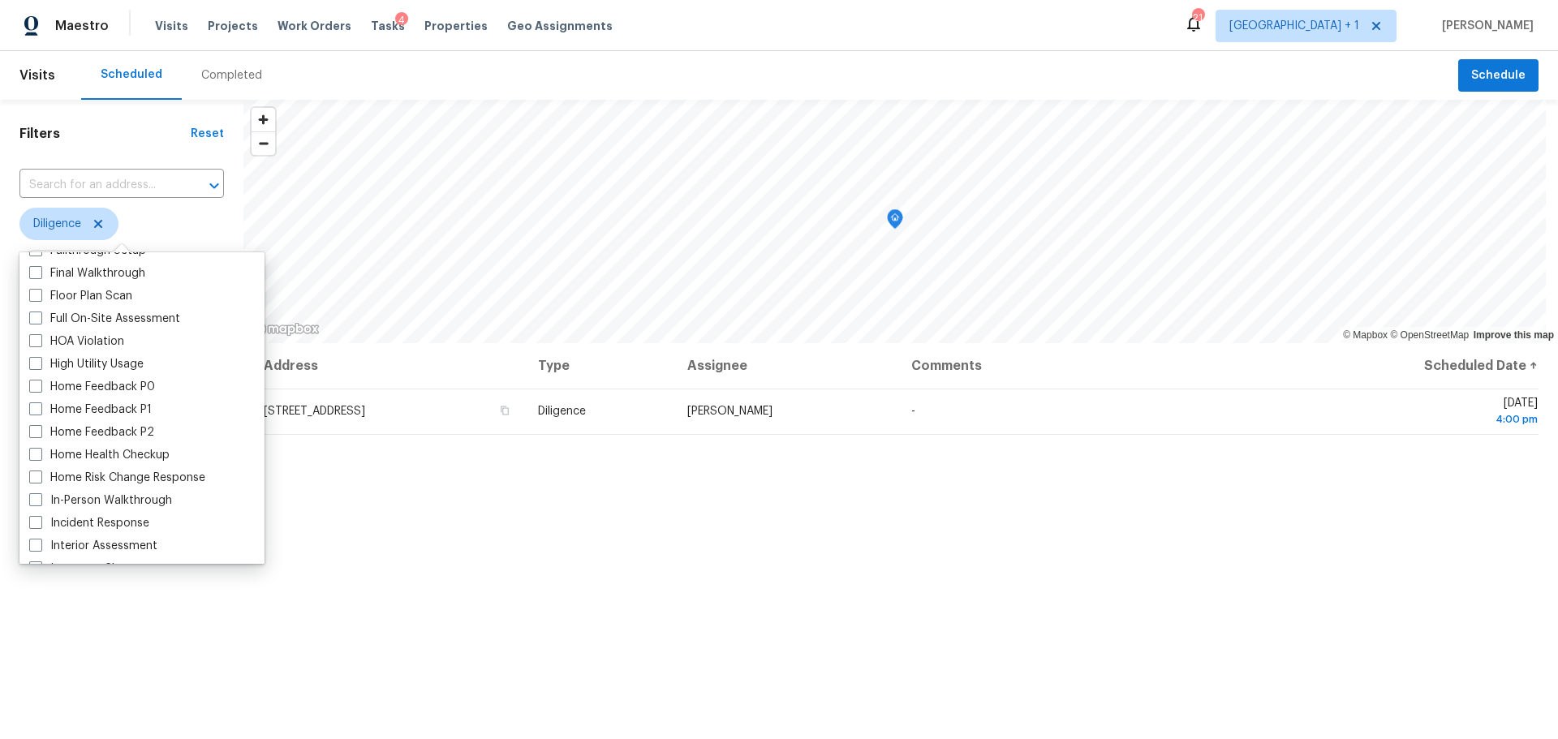
scroll to position [406, 0]
click at [83, 495] on label "In-Person Walkthrough" at bounding box center [100, 497] width 143 height 16
click at [40, 495] on input "In-Person Walkthrough" at bounding box center [34, 494] width 11 height 11
checkbox input "true"
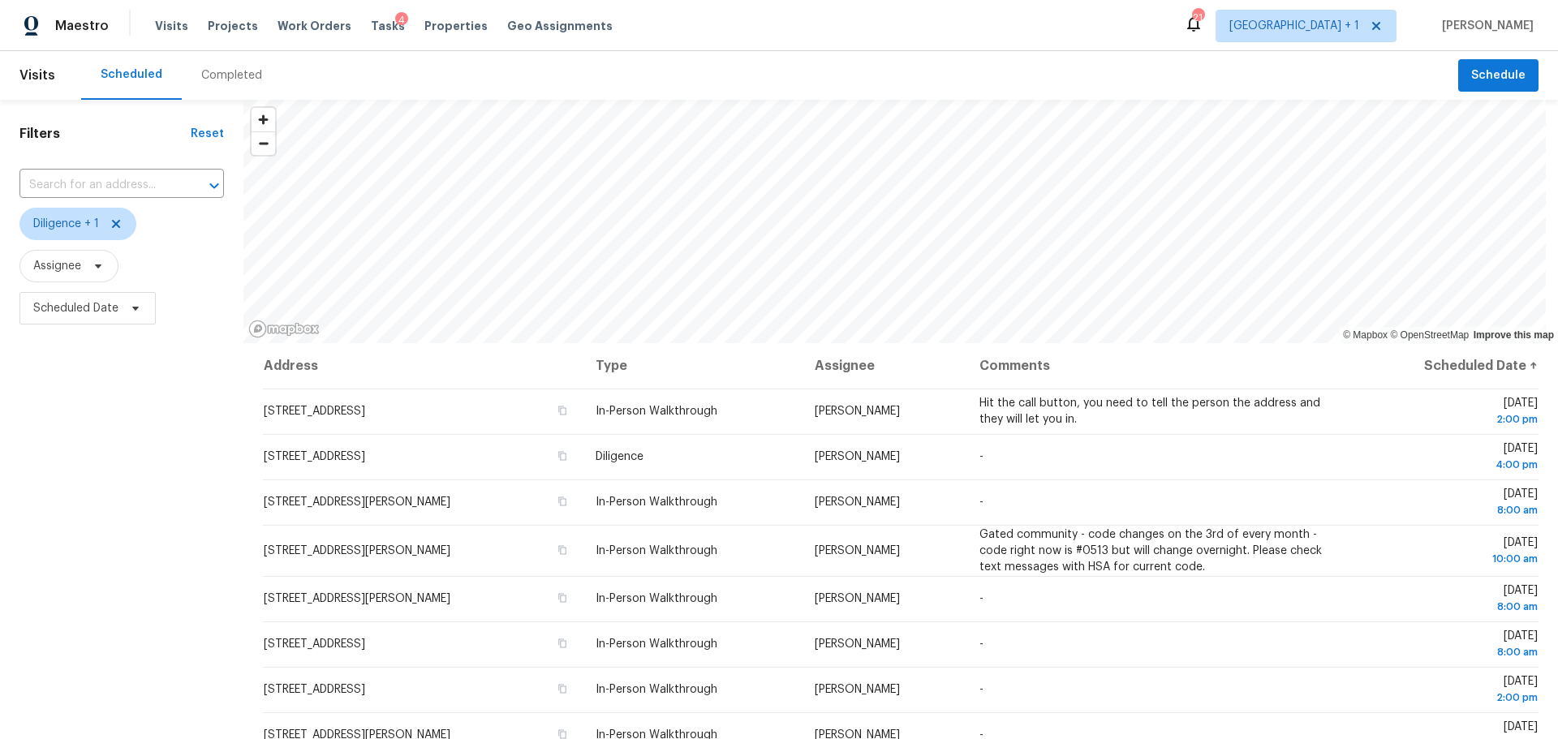
click at [130, 612] on div "Filters Reset ​ Diligence + 1 Assignee Scheduled Date" at bounding box center [121, 517] width 243 height 835
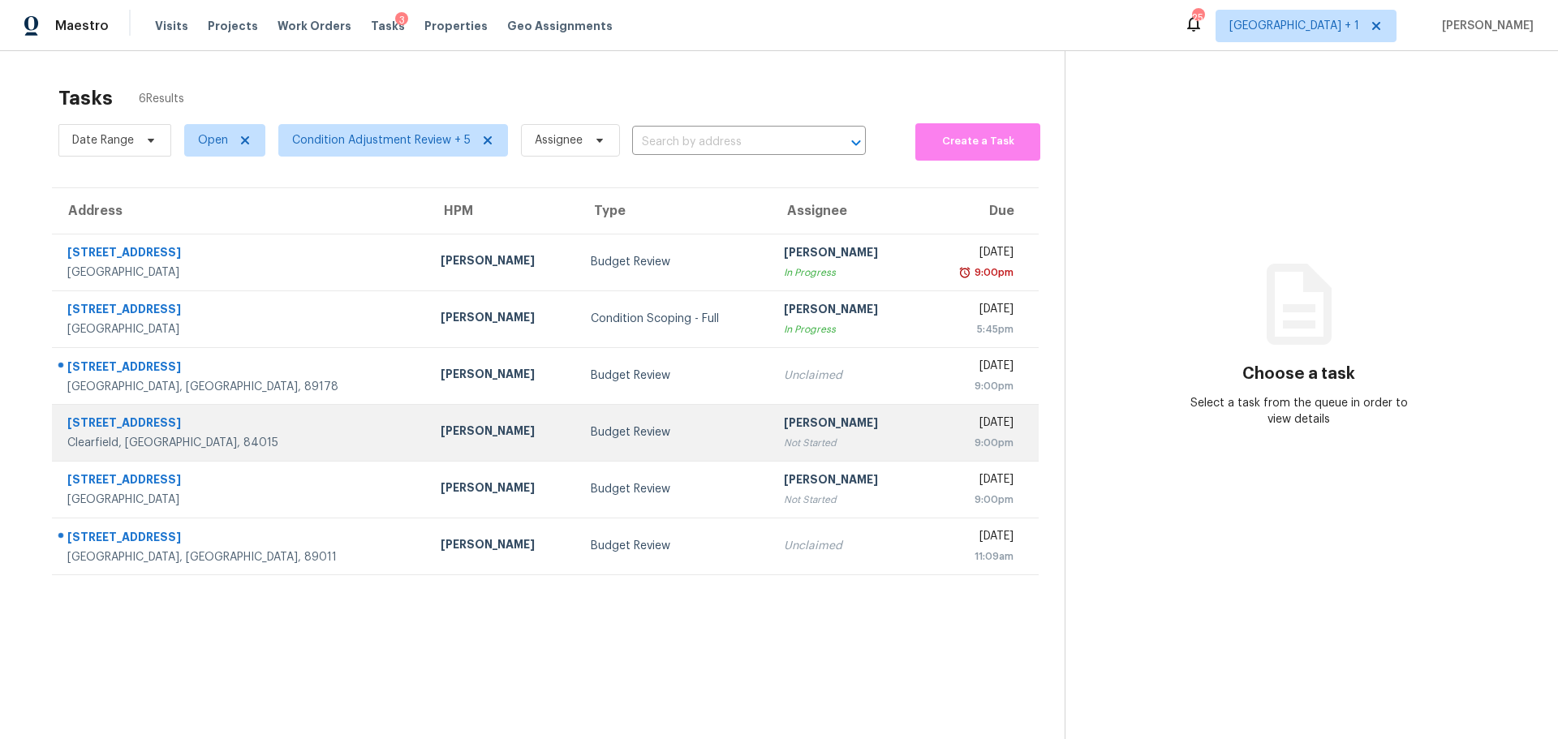
click at [459, 457] on td "[PERSON_NAME]" at bounding box center [503, 432] width 151 height 57
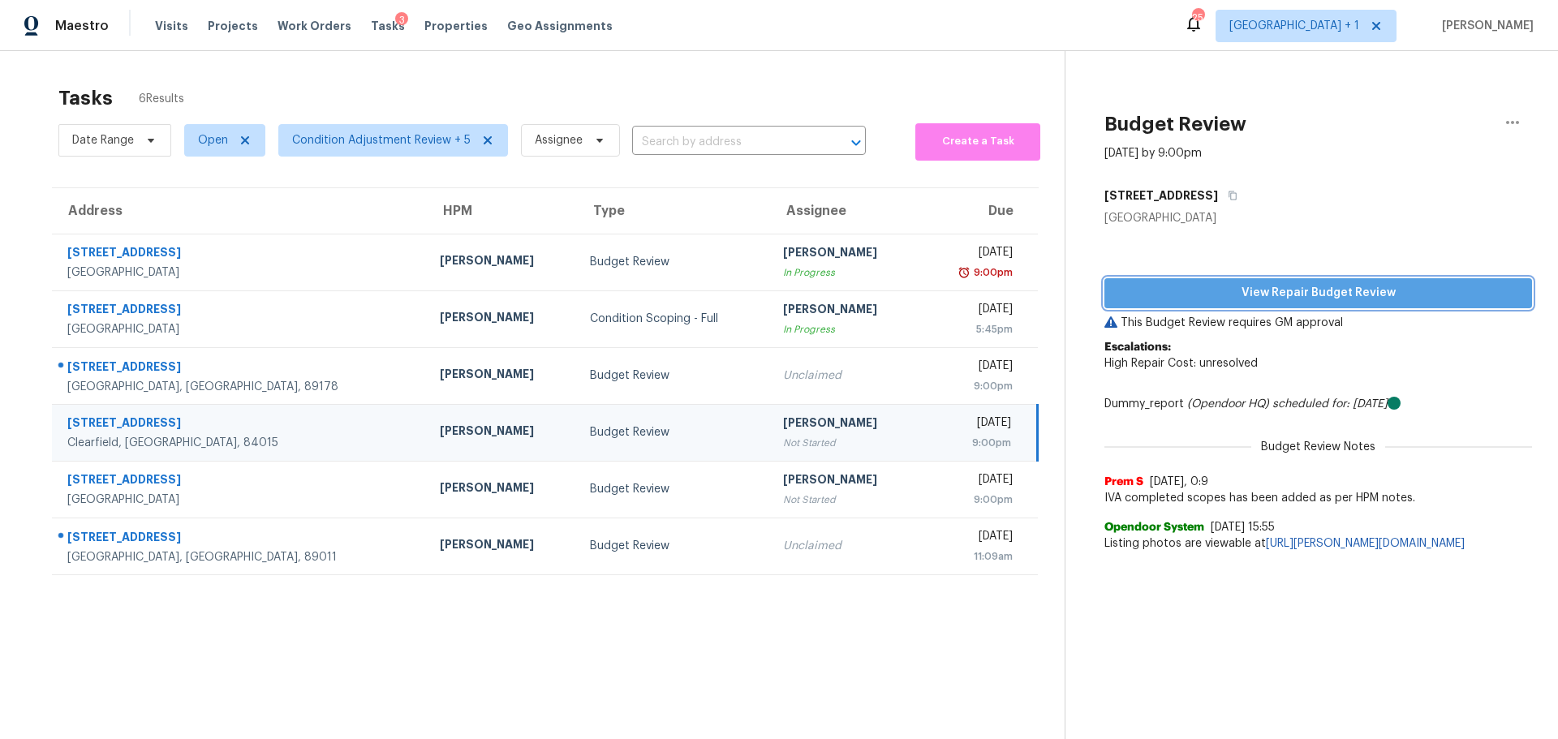
click at [1261, 301] on span "View Repair Budget Review" at bounding box center [1319, 293] width 402 height 20
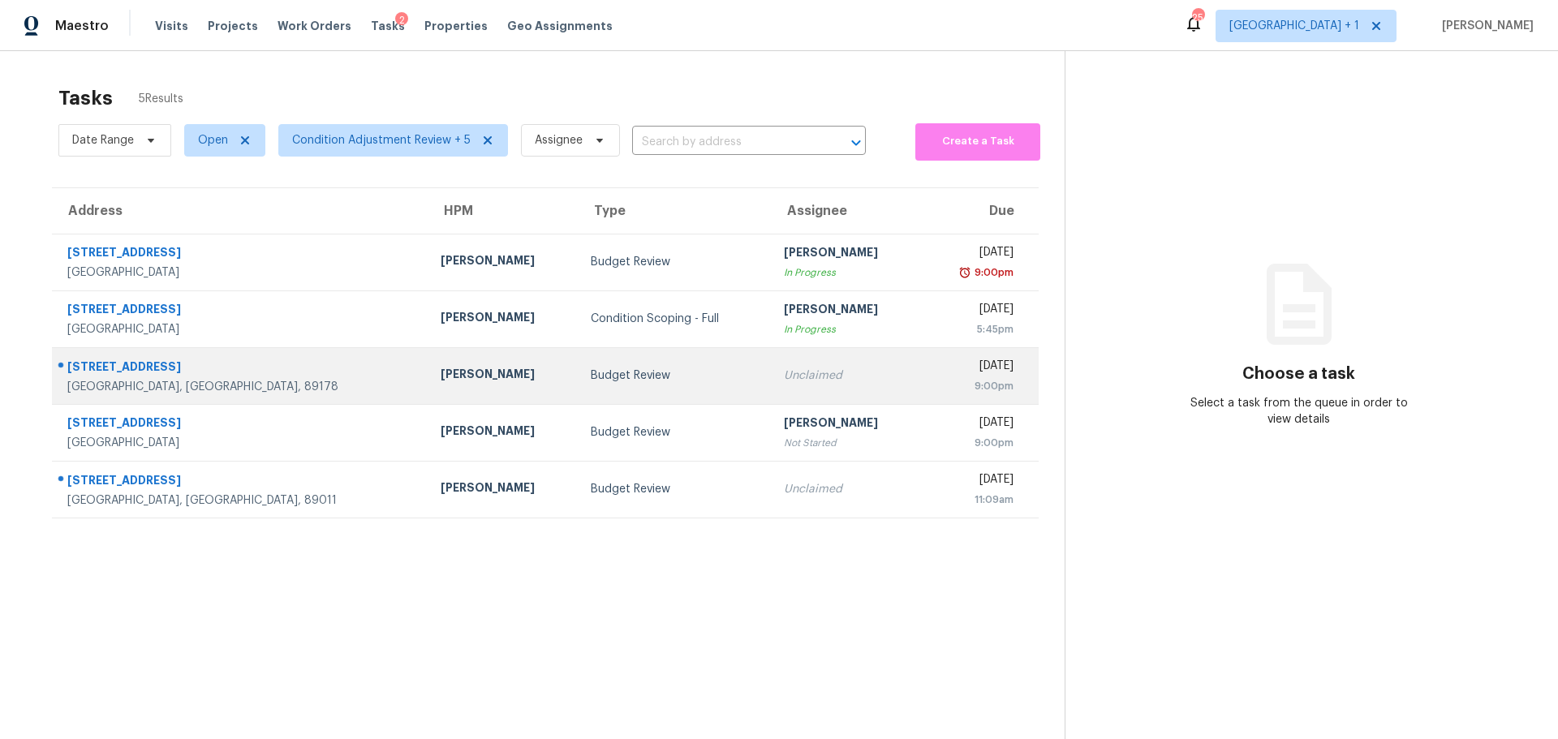
click at [459, 377] on div "Nicholas Holderbaum" at bounding box center [503, 376] width 125 height 20
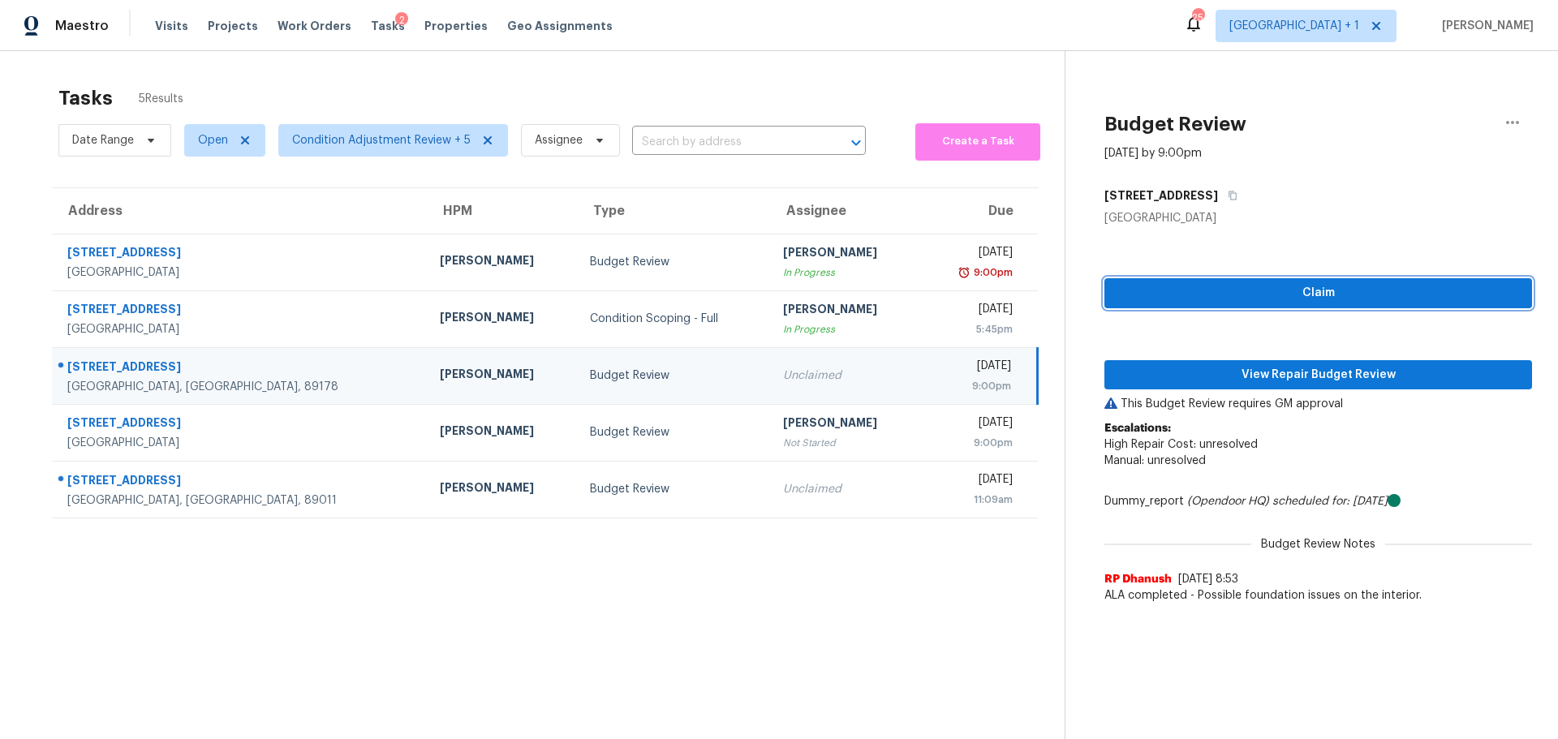
click at [1368, 282] on button "Claim" at bounding box center [1319, 293] width 428 height 30
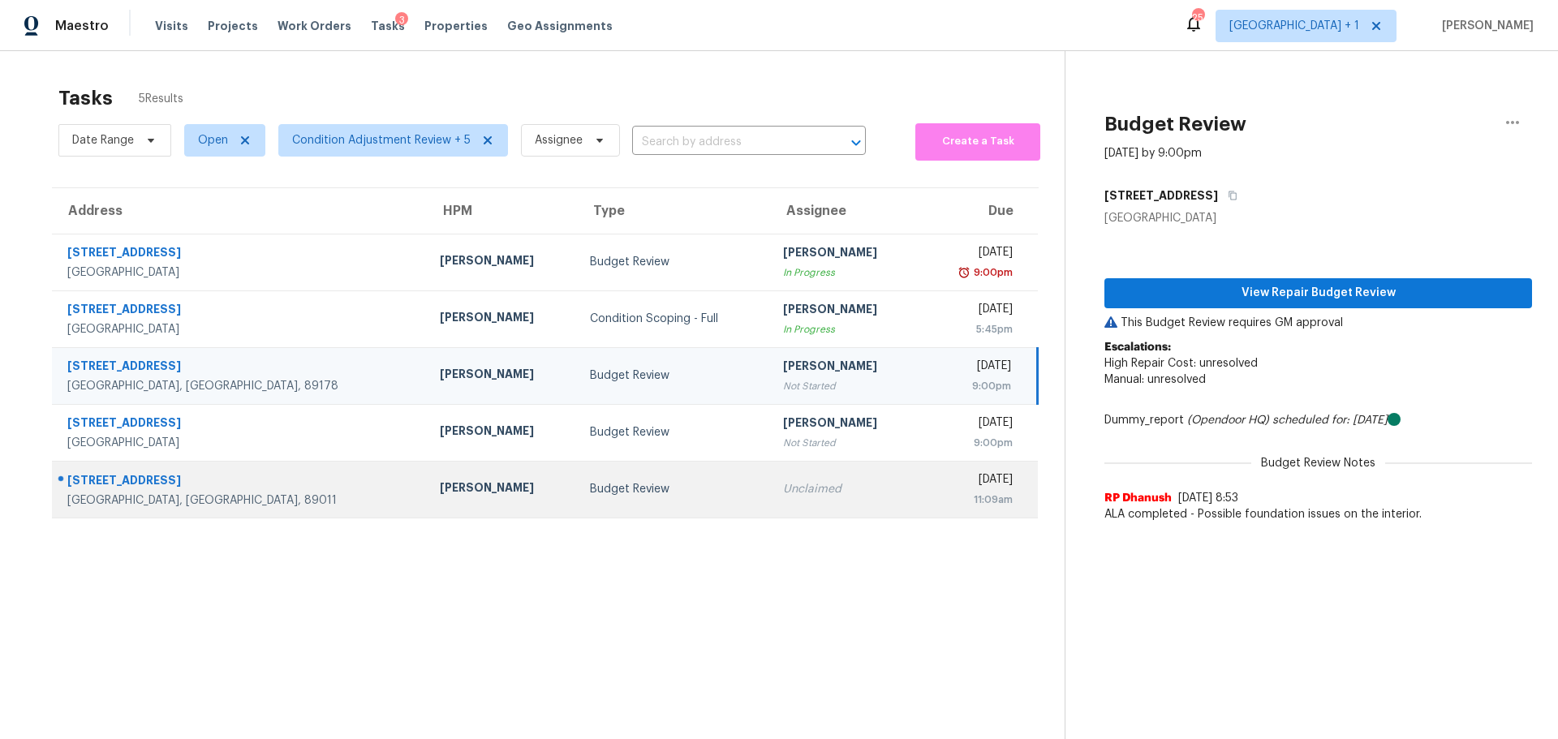
click at [795, 492] on div "Unclaimed" at bounding box center [845, 489] width 124 height 16
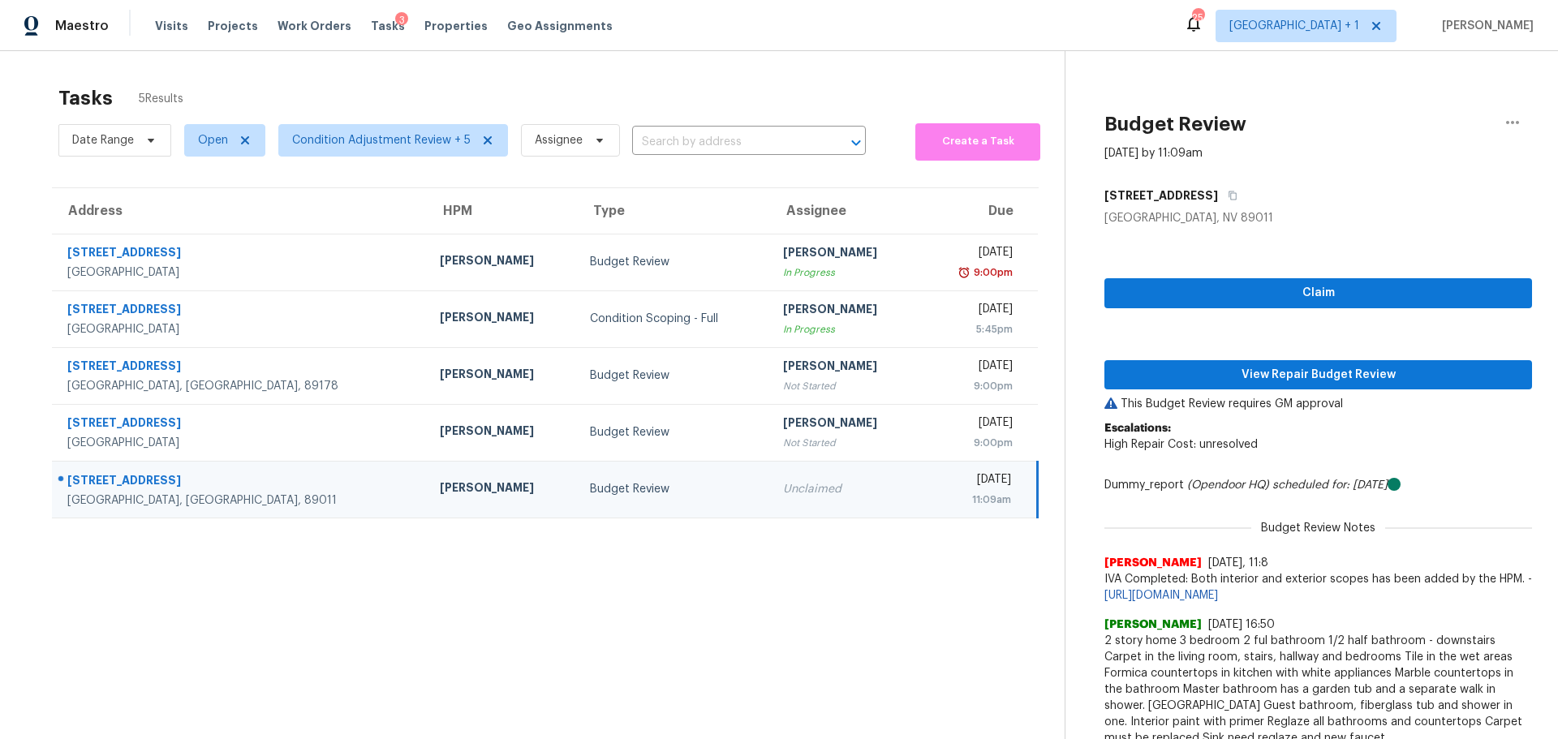
click at [1284, 274] on div "Claim View Repair Budget Review This Budget Review requires GM approval Escalat…" at bounding box center [1319, 545] width 428 height 639
drag, startPoint x: 1053, startPoint y: 450, endPoint x: 906, endPoint y: 513, distance: 160.0
drag, startPoint x: 906, startPoint y: 513, endPoint x: 842, endPoint y: 499, distance: 64.8
click at [920, 499] on td "Mon, Oct 6th 2025 11:09am" at bounding box center [978, 489] width 117 height 57
click at [1230, 304] on button "Claim" at bounding box center [1319, 293] width 428 height 30
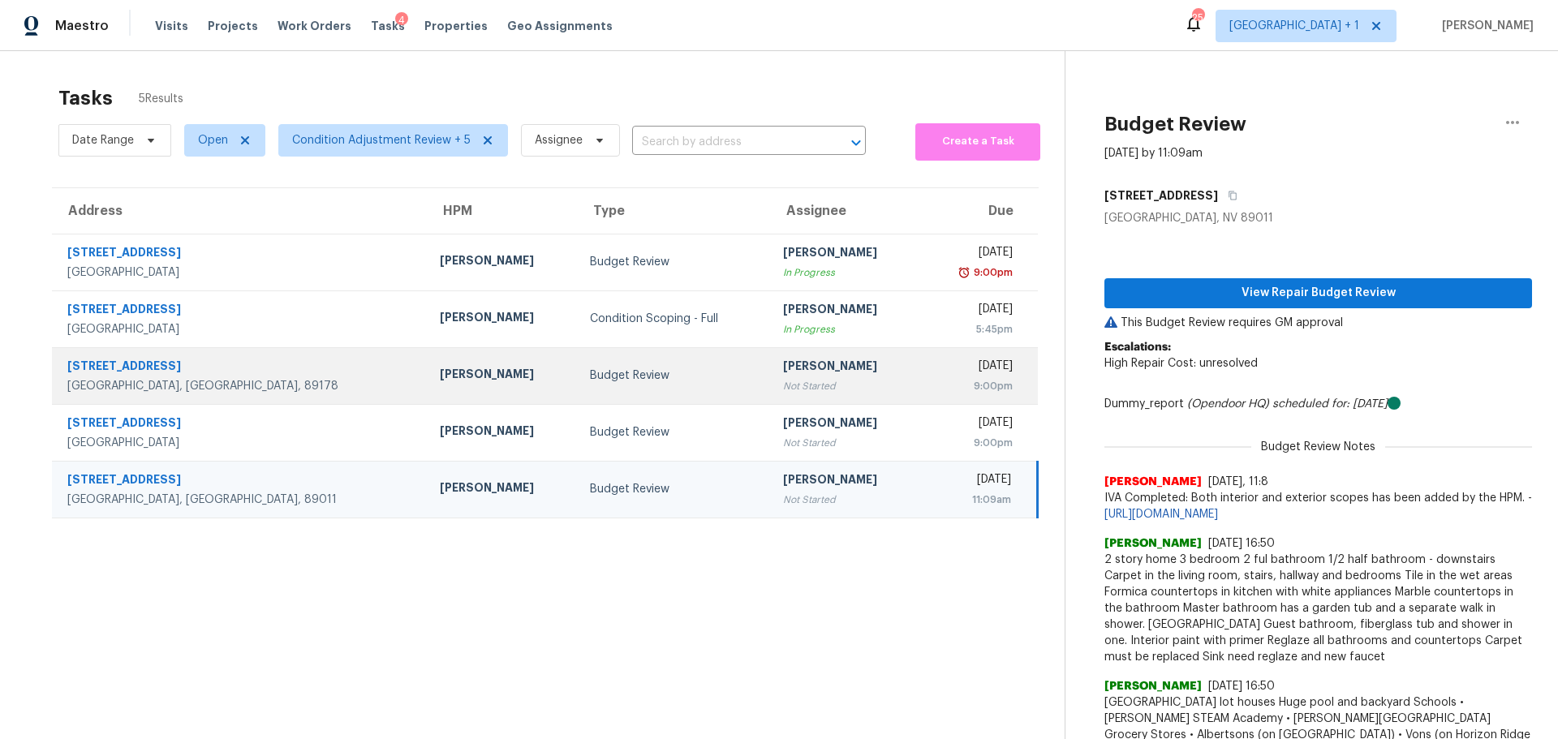
click at [619, 386] on td "Budget Review" at bounding box center [673, 375] width 193 height 57
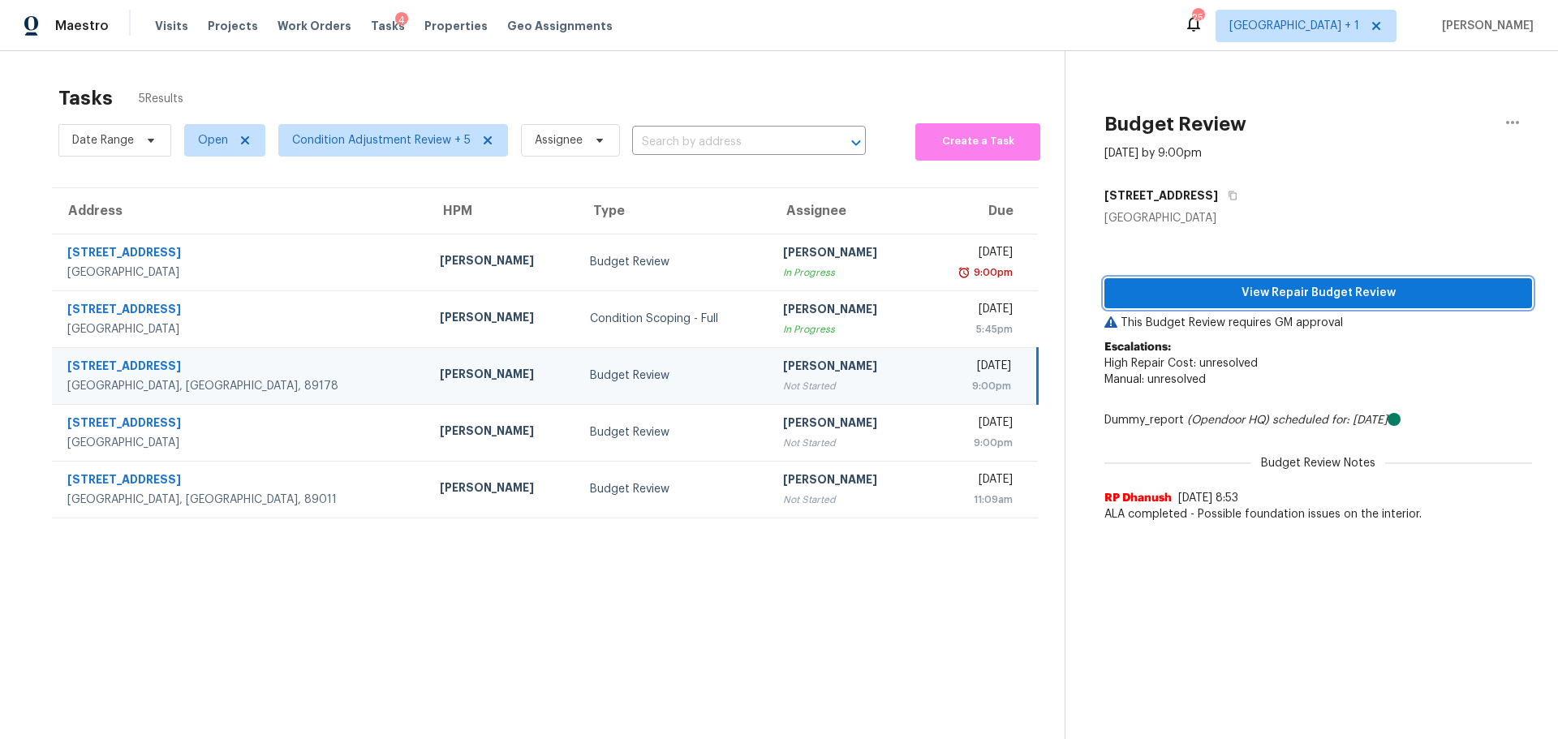
click at [1355, 288] on span "View Repair Budget Review" at bounding box center [1319, 293] width 402 height 20
